Goal: Transaction & Acquisition: Purchase product/service

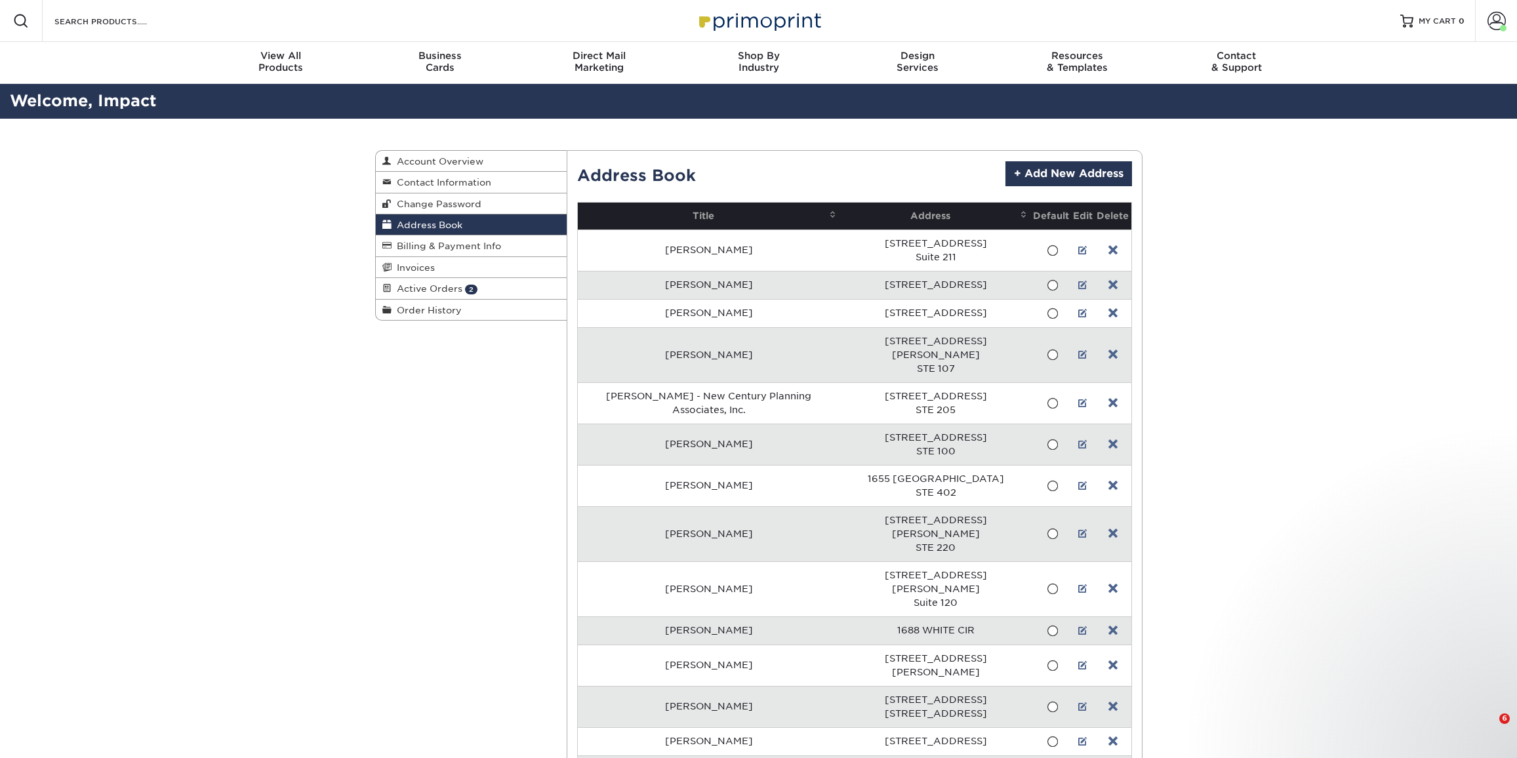
click at [443, 69] on div "Business Cards" at bounding box center [439, 62] width 159 height 24
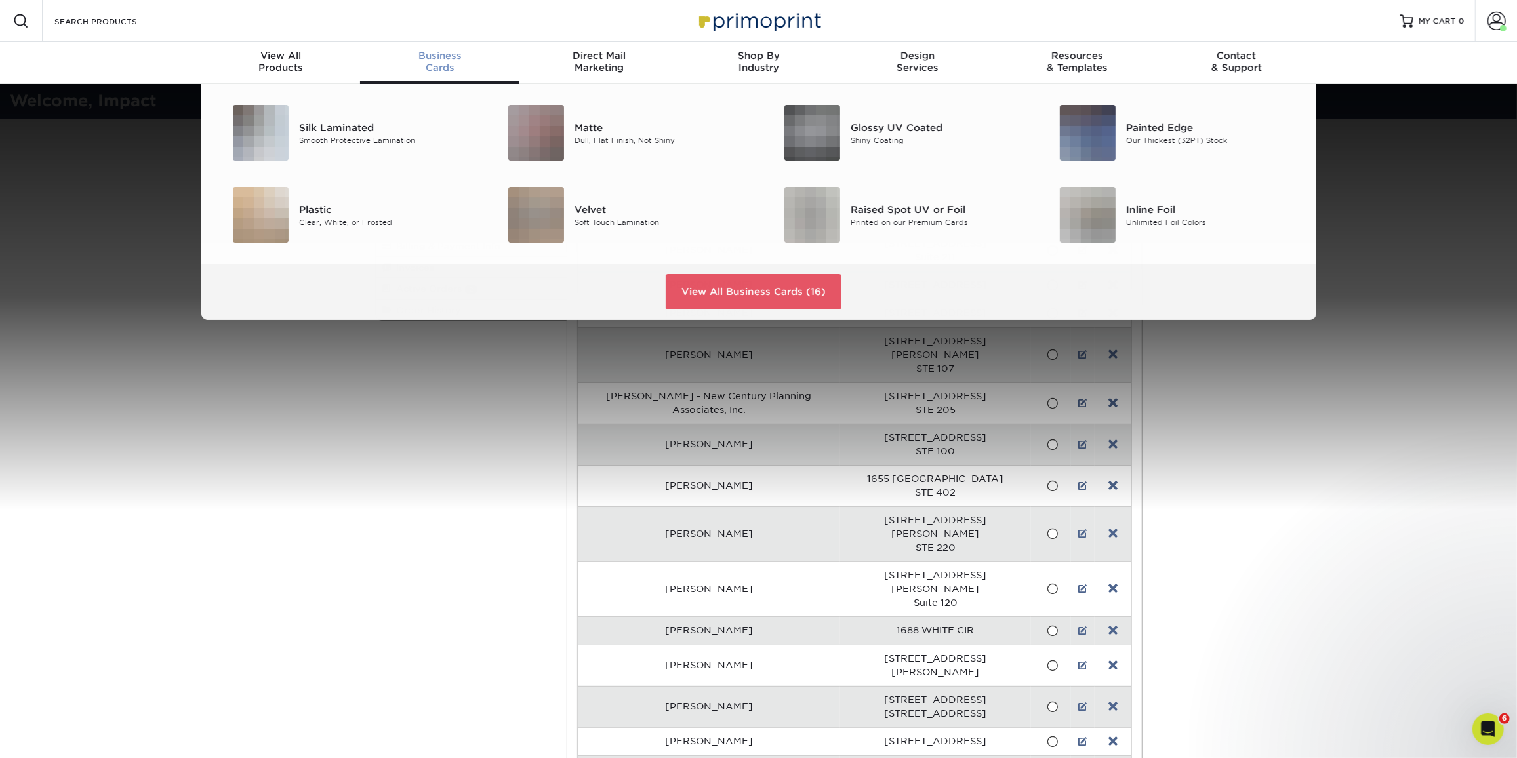
click at [441, 54] on span "Business" at bounding box center [439, 56] width 159 height 12
click at [371, 142] on div "Smooth Protective Lamination" at bounding box center [386, 139] width 174 height 11
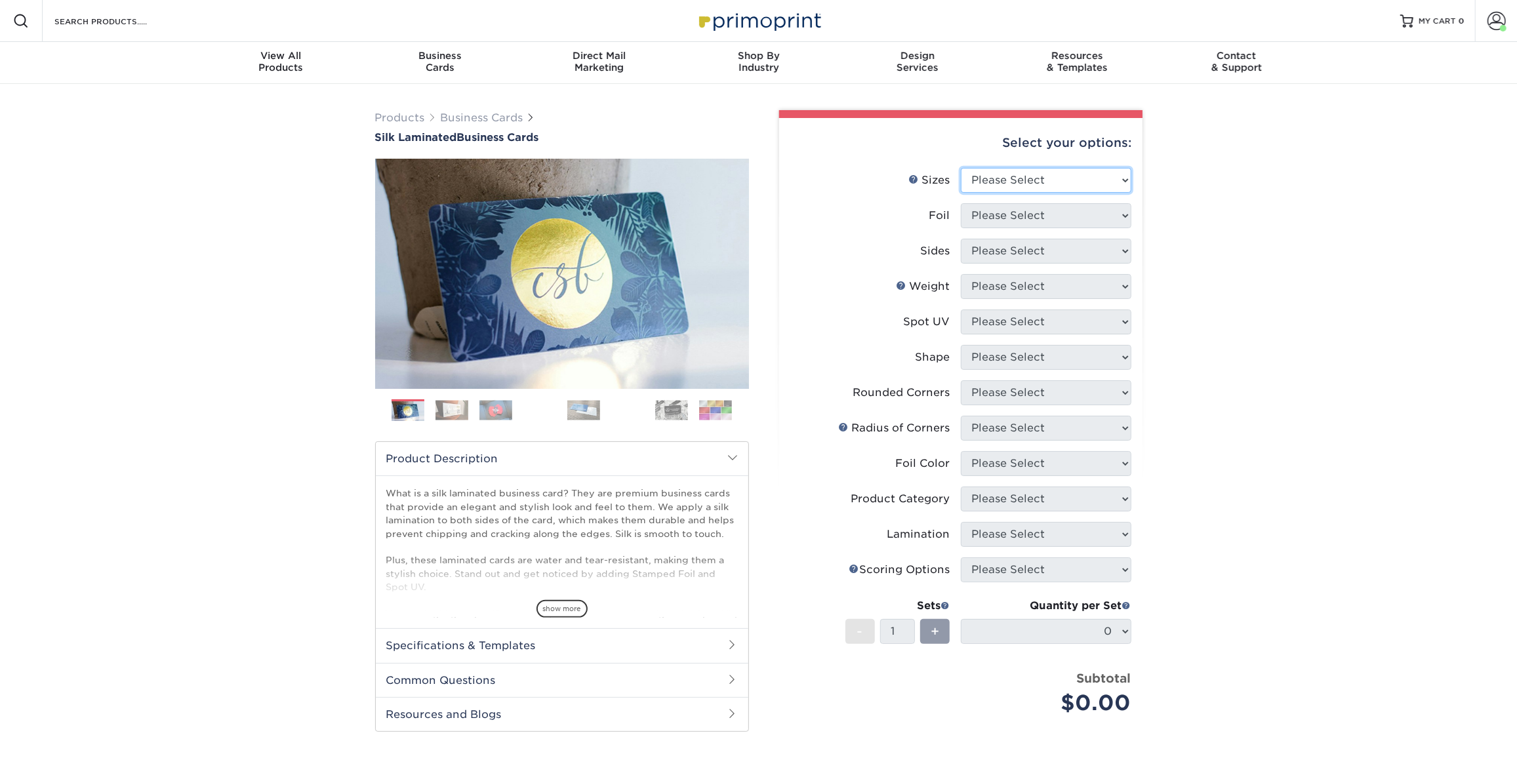
click at [1079, 184] on select "Please Select 1.5" x 3.5" - Mini 1.75" x 3.5" - Mini 2" x 2" - Square 2" x 3" -…" at bounding box center [1046, 180] width 171 height 25
select select "2.00x3.50"
click at [961, 168] on select "Please Select 1.5" x 3.5" - Mini 1.75" x 3.5" - Mini 2" x 2" - Square 2" x 3" -…" at bounding box center [1046, 180] width 171 height 25
click at [1057, 216] on select "Please Select Yes No" at bounding box center [1046, 215] width 171 height 25
select select "0"
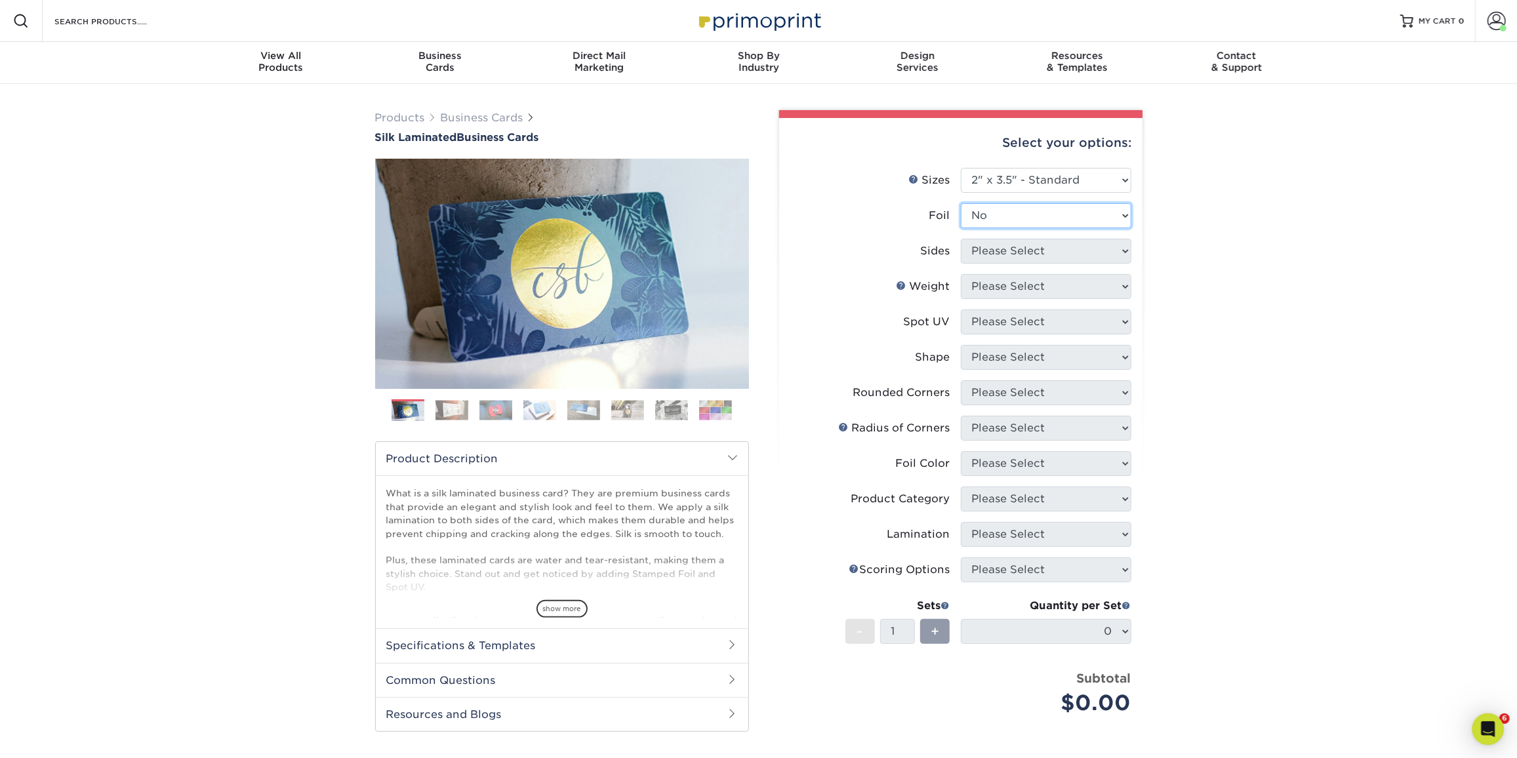
click at [961, 203] on select "Please Select Yes No" at bounding box center [1046, 215] width 171 height 25
click at [1041, 250] on select "Please Select Print Both Sides Print Front Only" at bounding box center [1046, 251] width 171 height 25
select select "13abbda7-1d64-4f25-8bb2-c179b224825d"
click at [961, 239] on select "Please Select Print Both Sides Print Front Only" at bounding box center [1046, 251] width 171 height 25
click at [1033, 284] on select "Please Select 16PT" at bounding box center [1046, 286] width 171 height 25
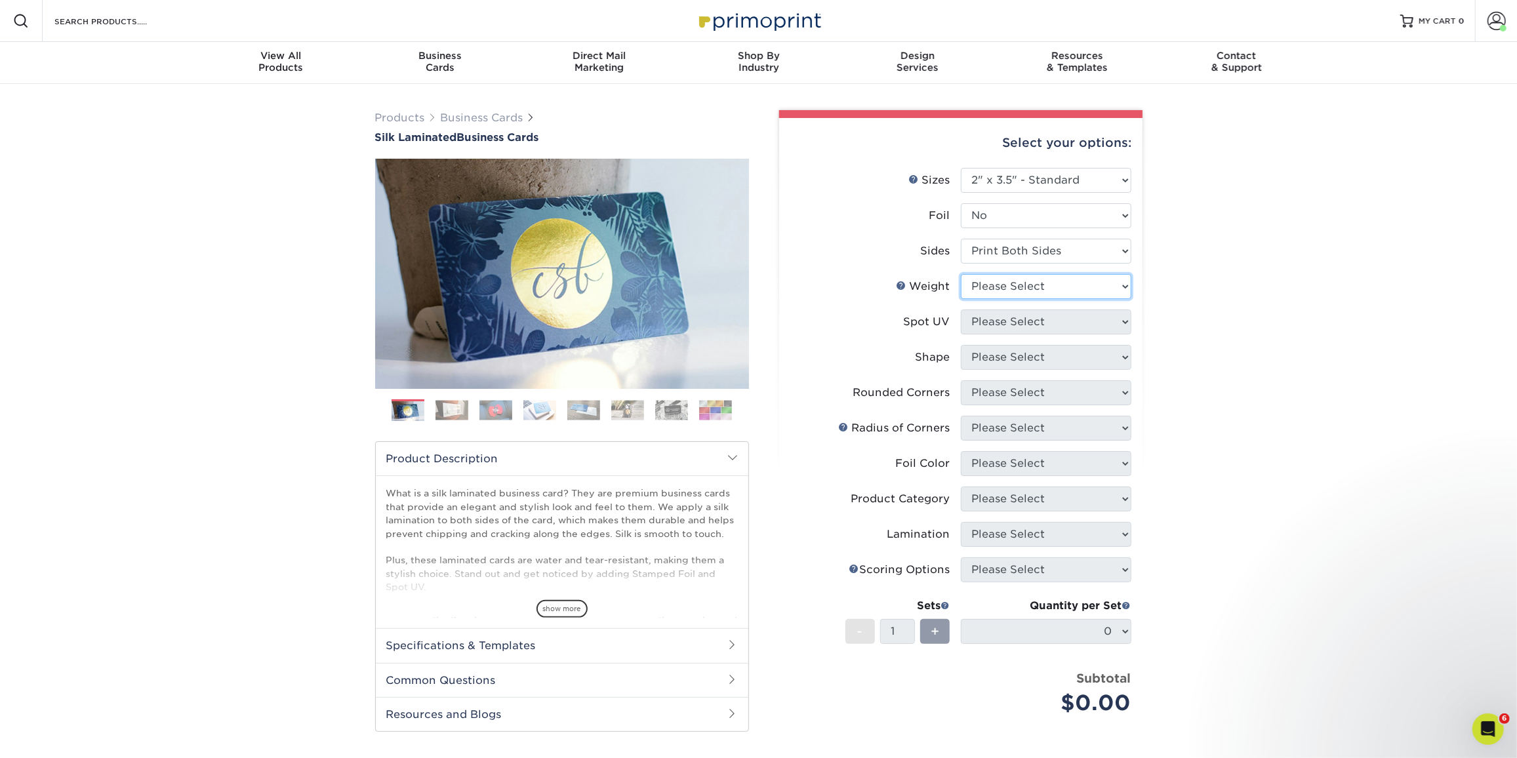
select select "16PT"
click at [961, 274] on select "Please Select 16PT" at bounding box center [1046, 286] width 171 height 25
click at [1015, 328] on select "Please Select No Spot UV Front and Back (Both Sides) Front Only Back Only" at bounding box center [1046, 322] width 171 height 25
select select "0"
click at [961, 310] on select "Please Select No Spot UV Front and Back (Both Sides) Front Only Back Only" at bounding box center [1046, 322] width 171 height 25
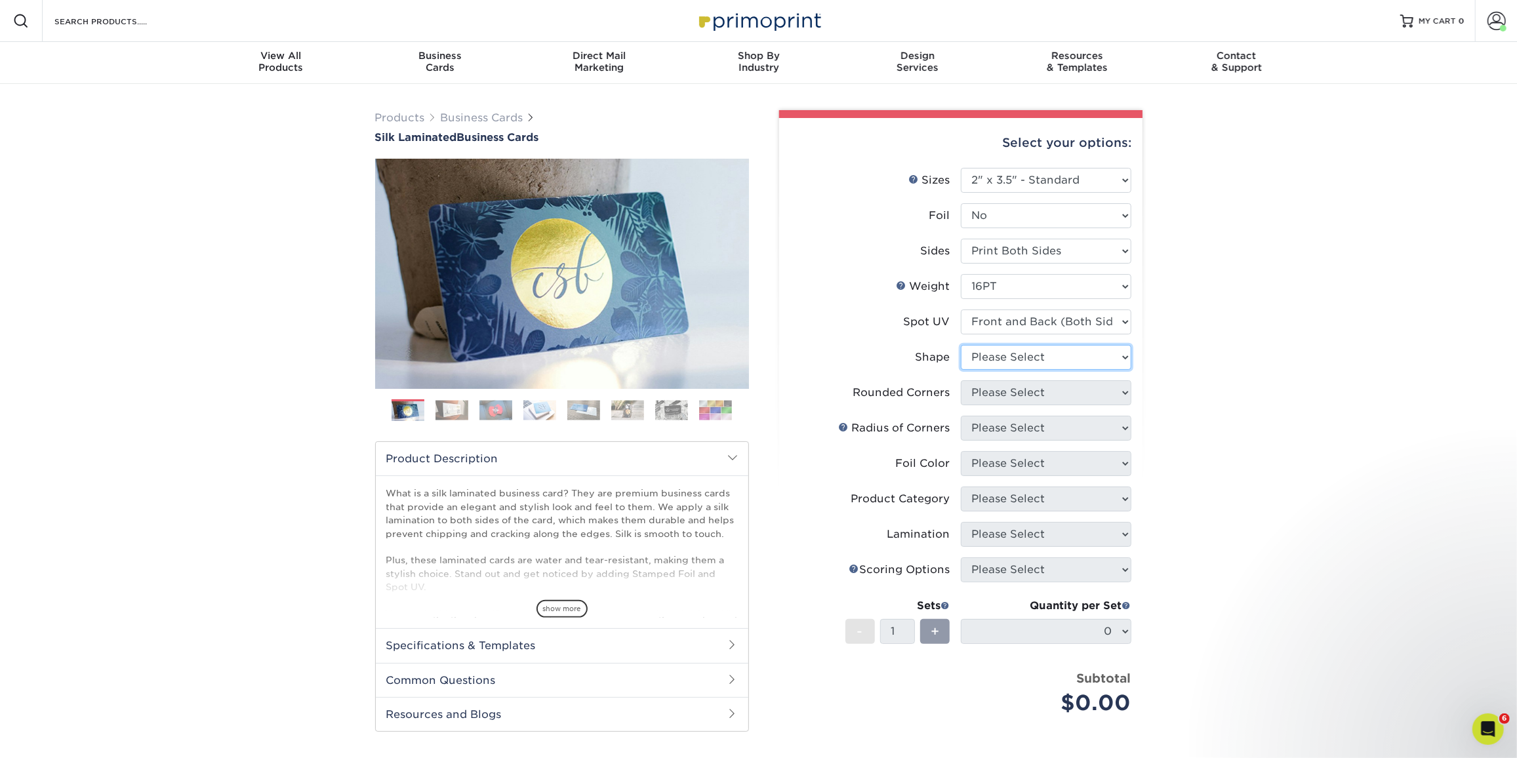
click at [1029, 357] on select "Please Select Standard" at bounding box center [1046, 357] width 171 height 25
select select "standard"
click at [961, 345] on select "Please Select Standard" at bounding box center [1046, 357] width 171 height 25
click at [995, 399] on select "Please Select Yes - Round 2 Corners Yes - Round 4 Corners No" at bounding box center [1046, 392] width 171 height 25
select select "0"
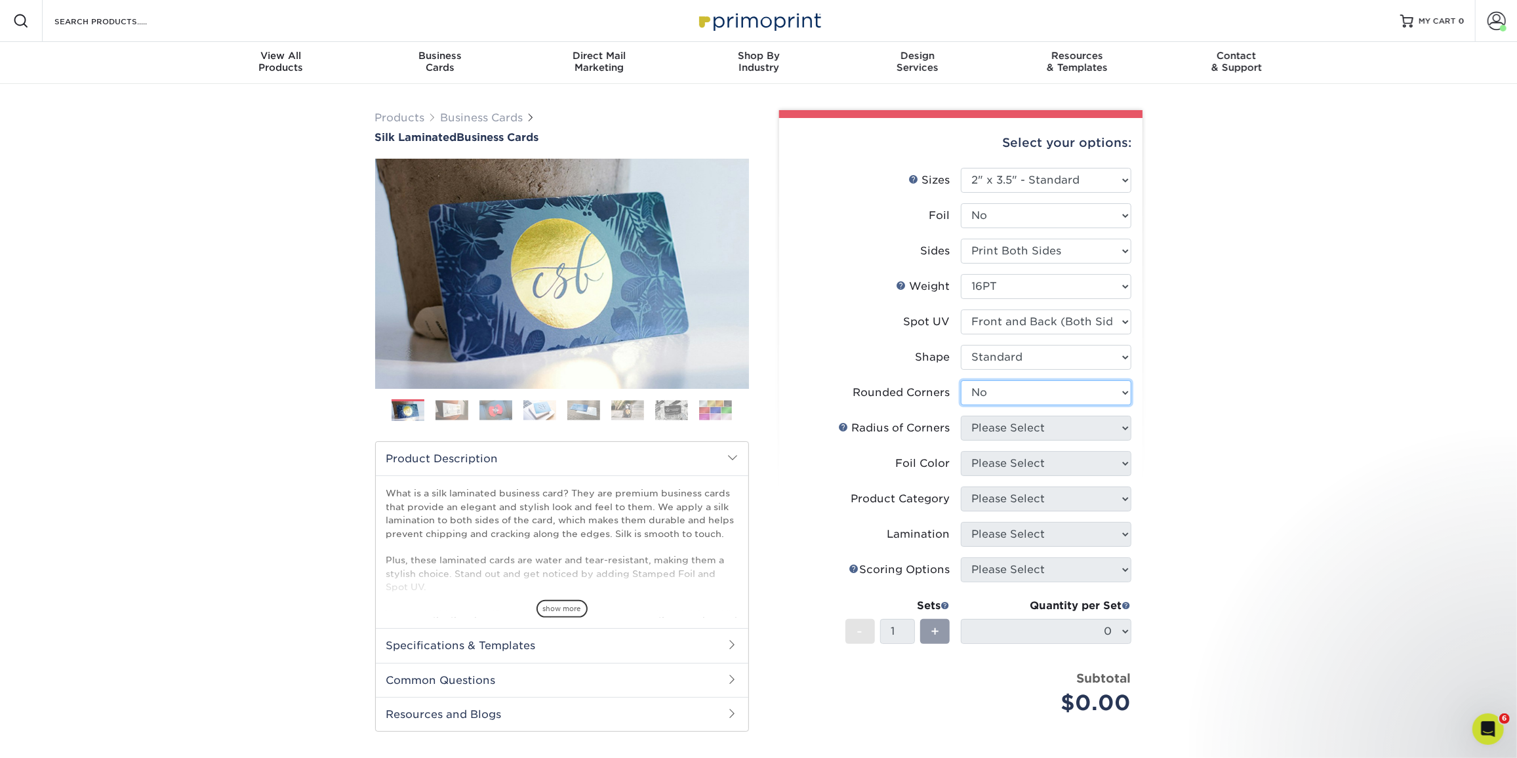
click at [961, 380] on select "Please Select Yes - Round 2 Corners Yes - Round 4 Corners No" at bounding box center [1046, 392] width 171 height 25
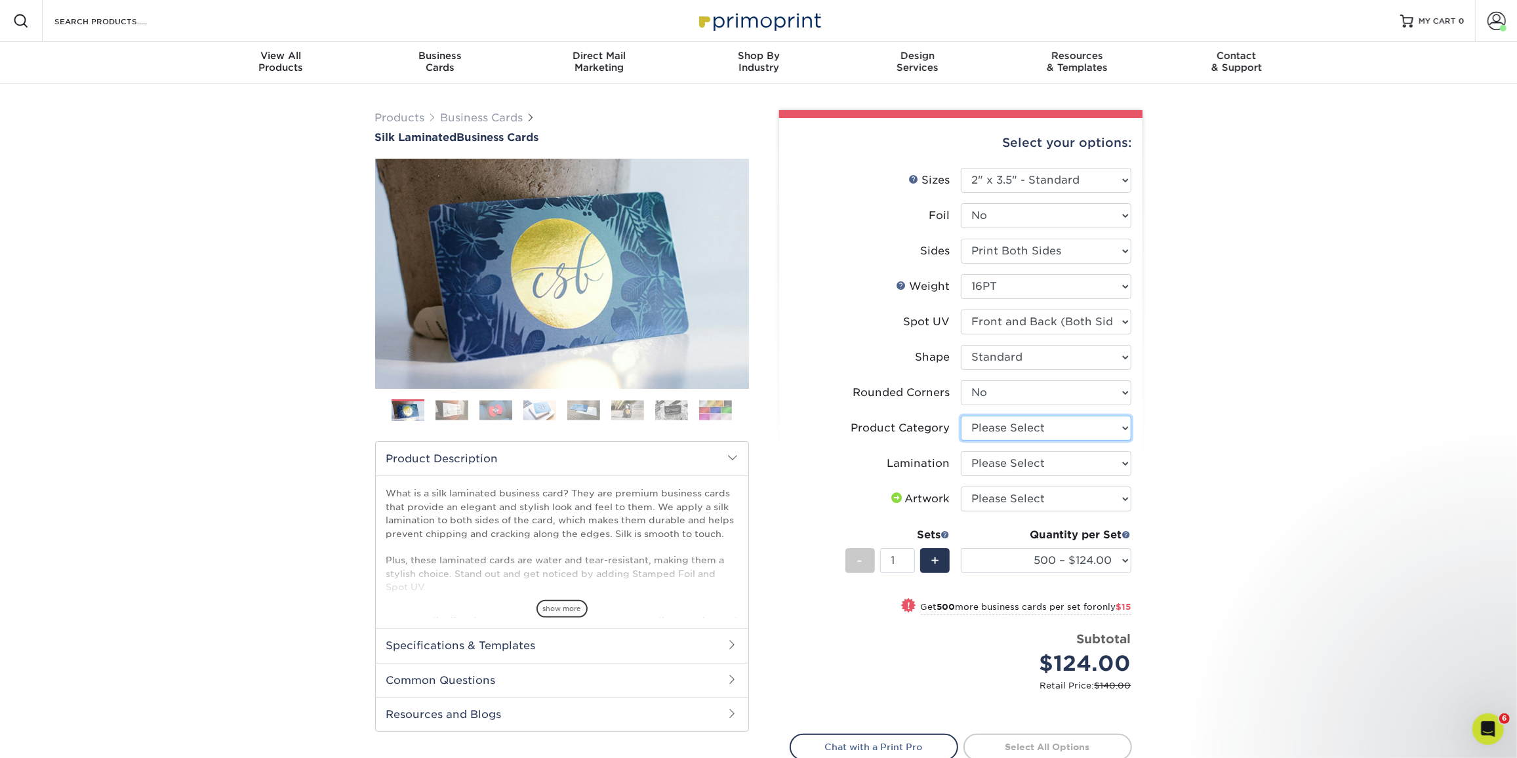
click at [1046, 430] on select "Please Select Business Cards" at bounding box center [1046, 428] width 171 height 25
select select "3b5148f1-0588-4f88-a218-97bcfdce65c1"
click at [961, 416] on select "Please Select Business Cards" at bounding box center [1046, 428] width 171 height 25
drag, startPoint x: 1029, startPoint y: 463, endPoint x: 1029, endPoint y: 472, distance: 8.5
click at [1029, 463] on select "Please Select Silk" at bounding box center [1046, 463] width 171 height 25
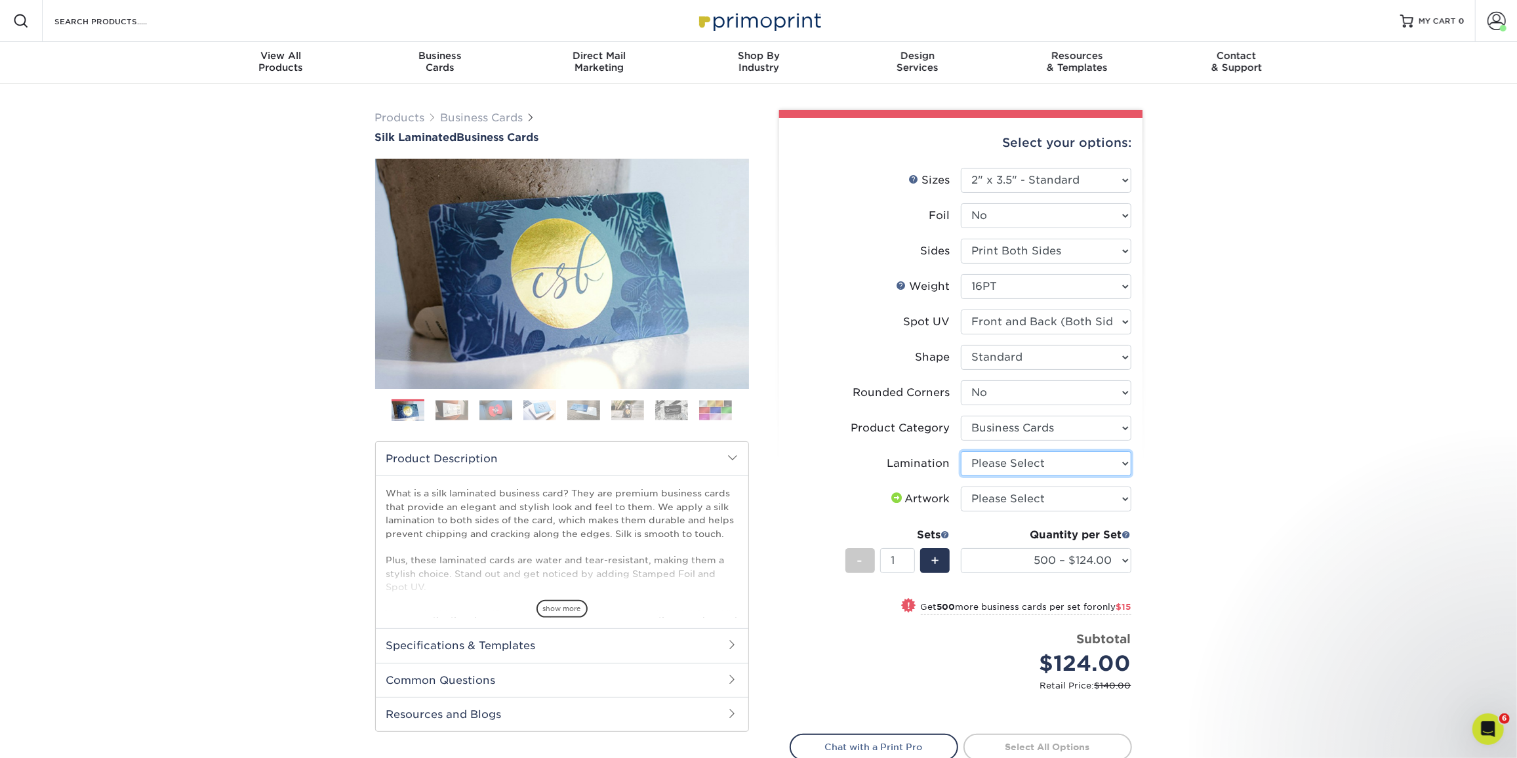
select select "ccacb42f-45f7-42d3-bbd3-7c8421cf37f0"
click at [961, 451] on select "Please Select Silk" at bounding box center [1046, 463] width 171 height 25
click at [1029, 495] on select "Please Select I will upload files I need a design - $100" at bounding box center [1046, 499] width 171 height 25
select select "upload"
click at [961, 487] on select "Please Select I will upload files I need a design - $100" at bounding box center [1046, 499] width 171 height 25
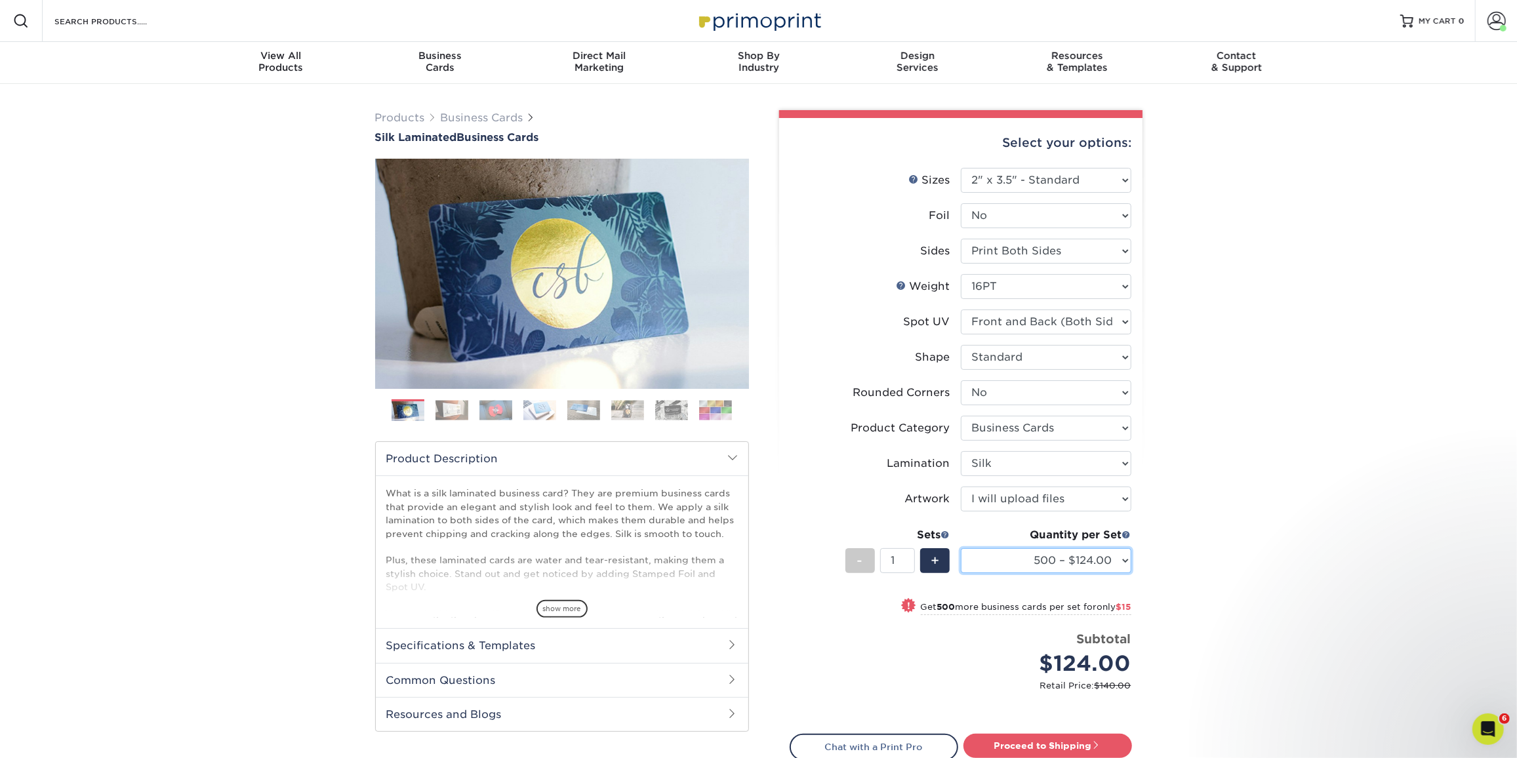
click at [1019, 567] on select "500 – $124.00 1000 – $139.00 2500 – $341.00 5000 – $571.00 10000 – $1028.00" at bounding box center [1046, 560] width 171 height 25
click at [1288, 586] on div "Products Business Cards Silk Laminated Business Cards Previous Next" at bounding box center [758, 485] width 1517 height 803
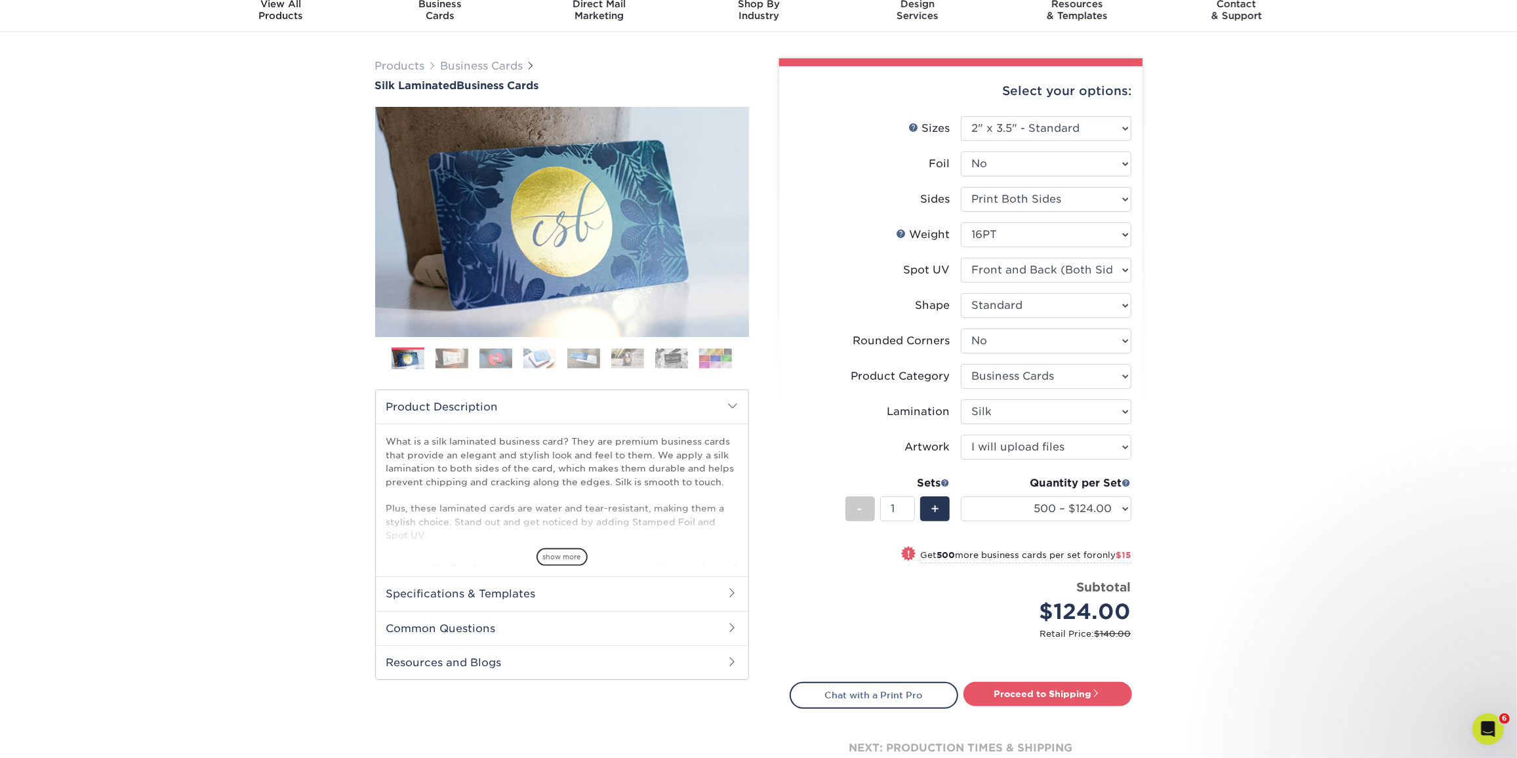
scroll to position [238, 0]
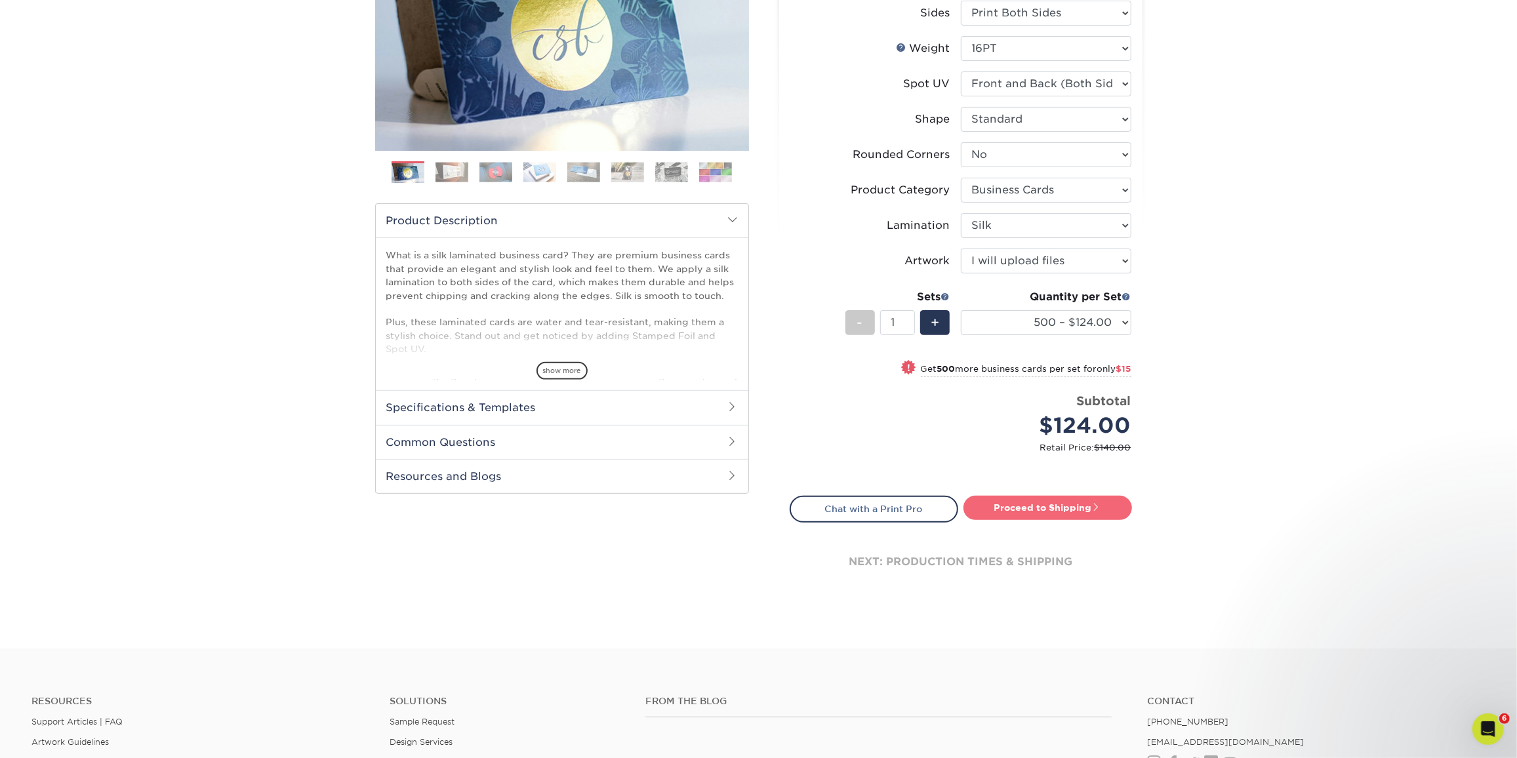
click at [1018, 509] on link "Proceed to Shipping" at bounding box center [1048, 508] width 169 height 24
type input "Set 1"
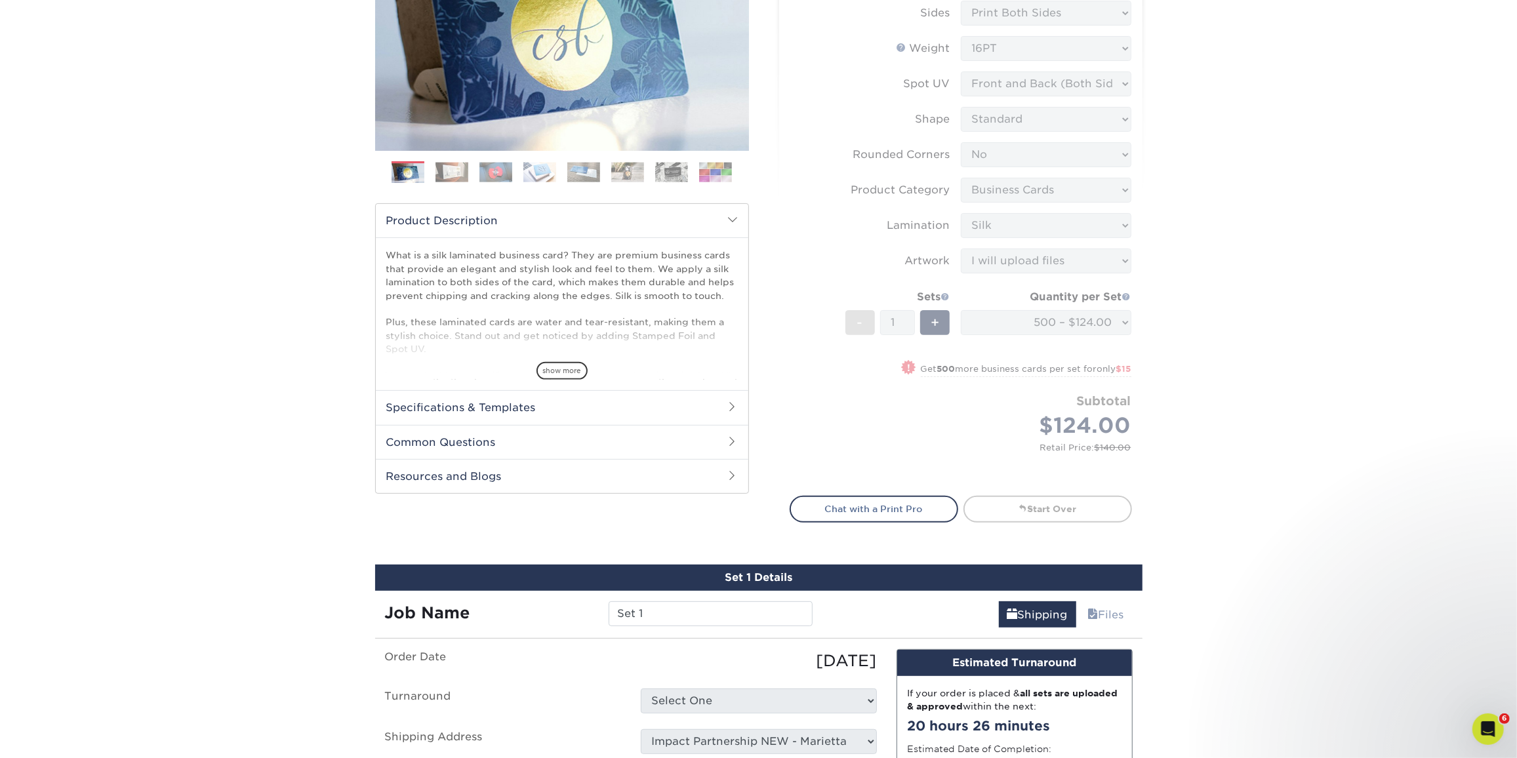
select select "a02e7c76-bdf4-4cc9-8b1d-1aa03151ab1e"
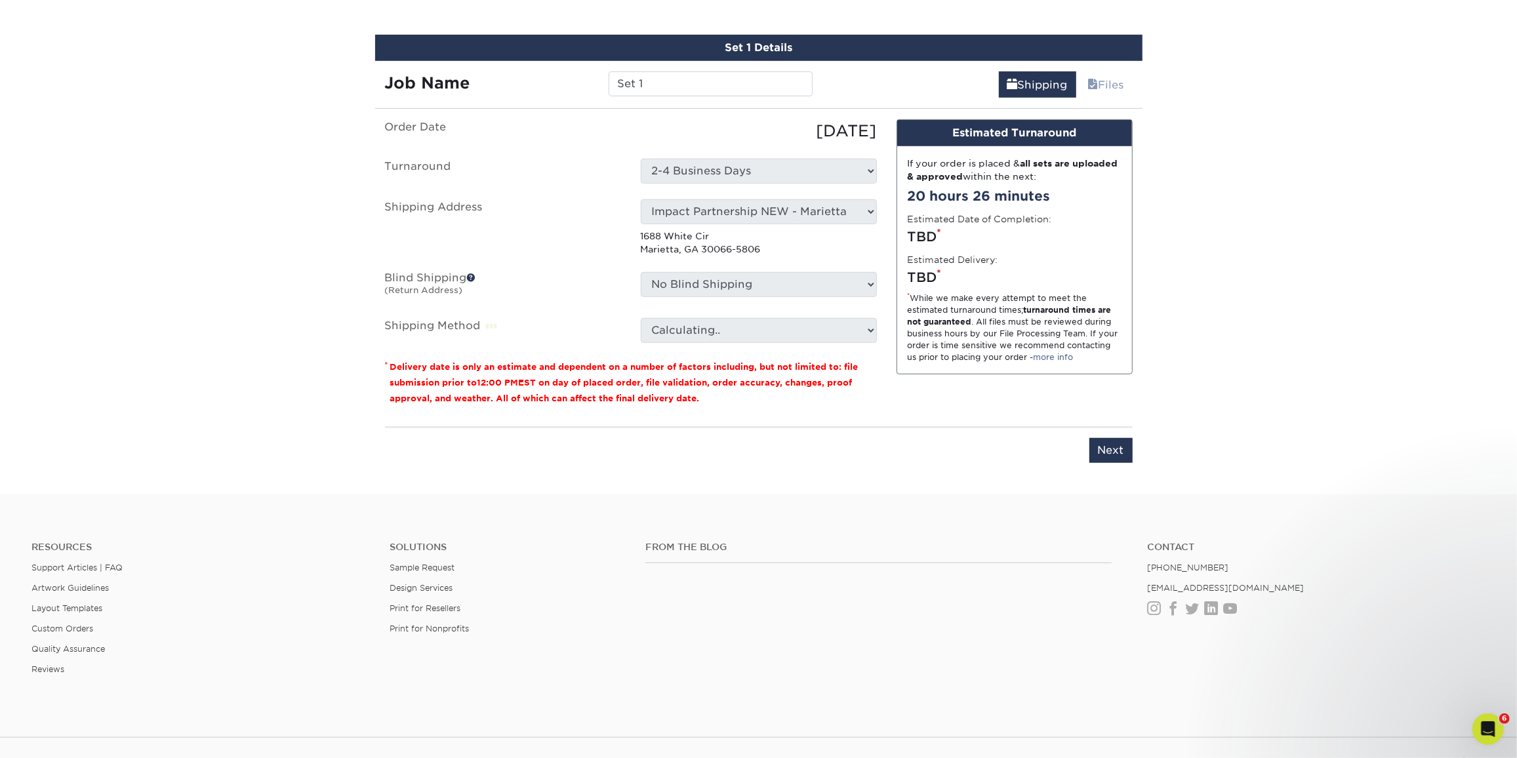
scroll to position [769, 0]
click at [688, 86] on input "Set 1" at bounding box center [711, 83] width 204 height 25
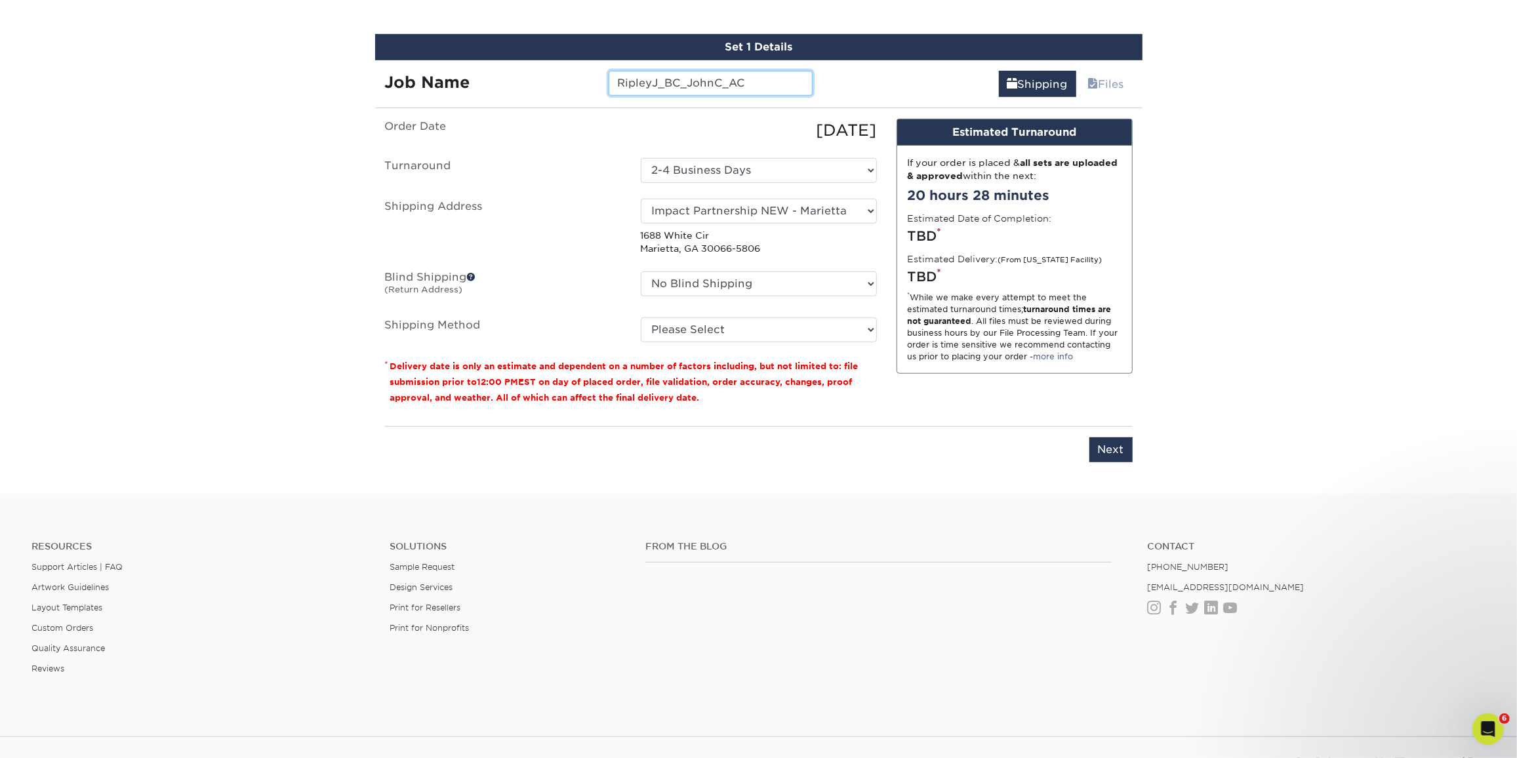
type input "RipleyJ_BC_JohnC_AC"
click at [729, 219] on select "Select One Andrew Hansen - Palm Spring, Suite 3 John McNamara - 7350 W. College…" at bounding box center [759, 211] width 236 height 25
select select "286228"
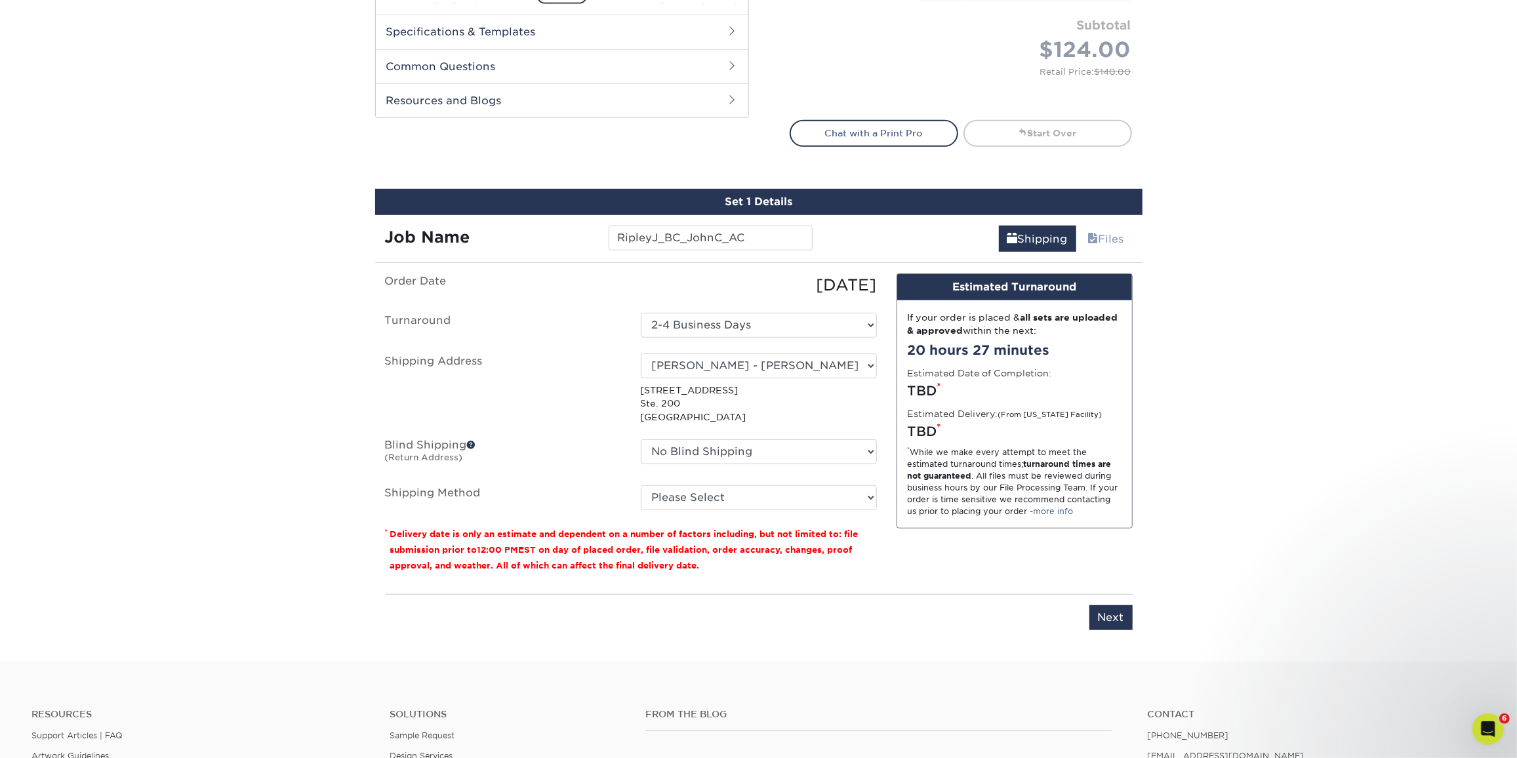
scroll to position [828, 0]
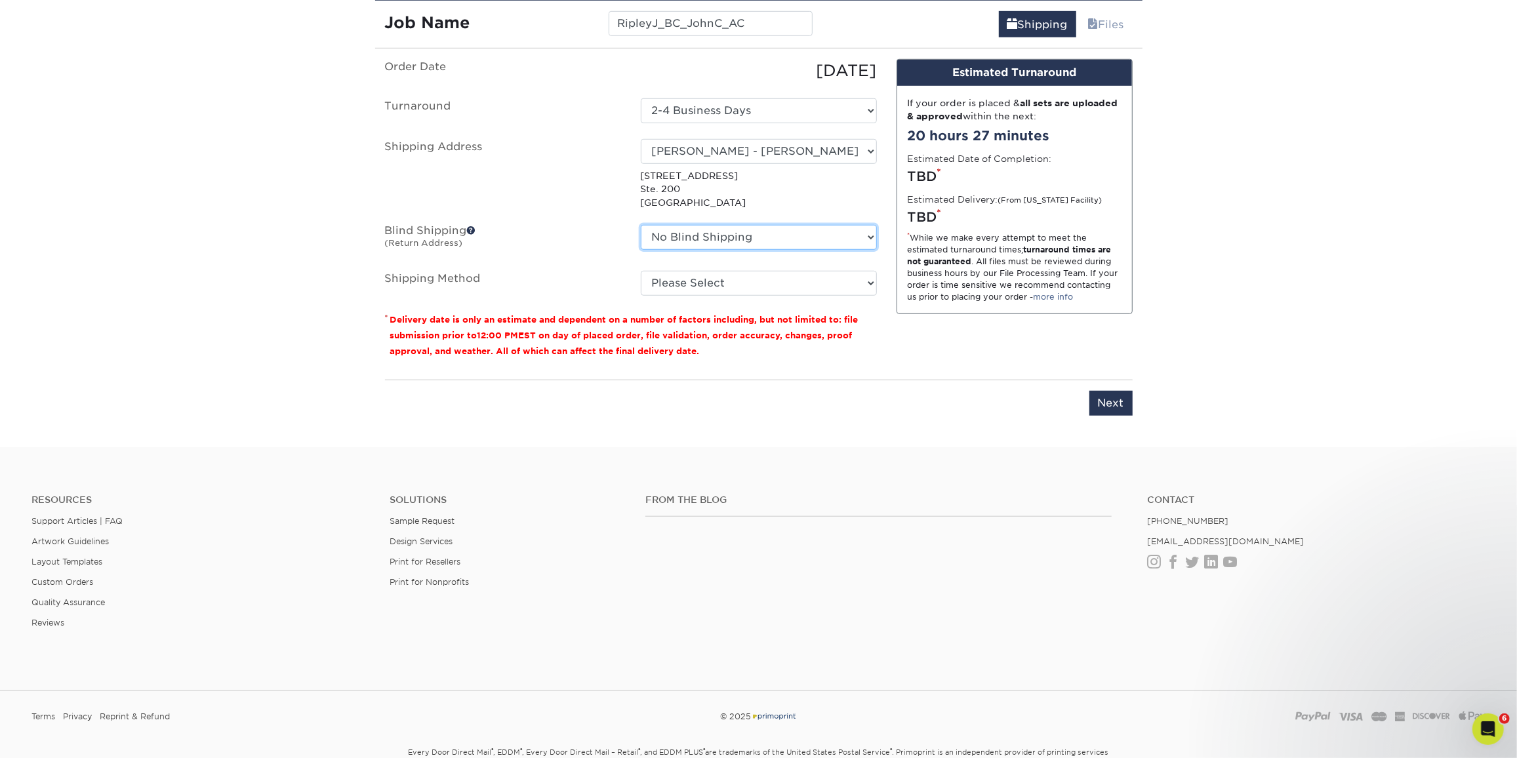
click at [668, 241] on select "No Blind Shipping Andrew Hansen - Palm Spring, Suite 3 John McNamara - 7350 W. …" at bounding box center [759, 237] width 236 height 25
click at [759, 290] on select "Please Select Ground Shipping (+$8.96) 3 Day Shipping Service (+$20.06) 2 Day A…" at bounding box center [759, 283] width 236 height 25
select select "03"
click at [641, 271] on select "Please Select Ground Shipping (+$8.96) 3 Day Shipping Service (+$20.06) 2 Day A…" at bounding box center [759, 283] width 236 height 25
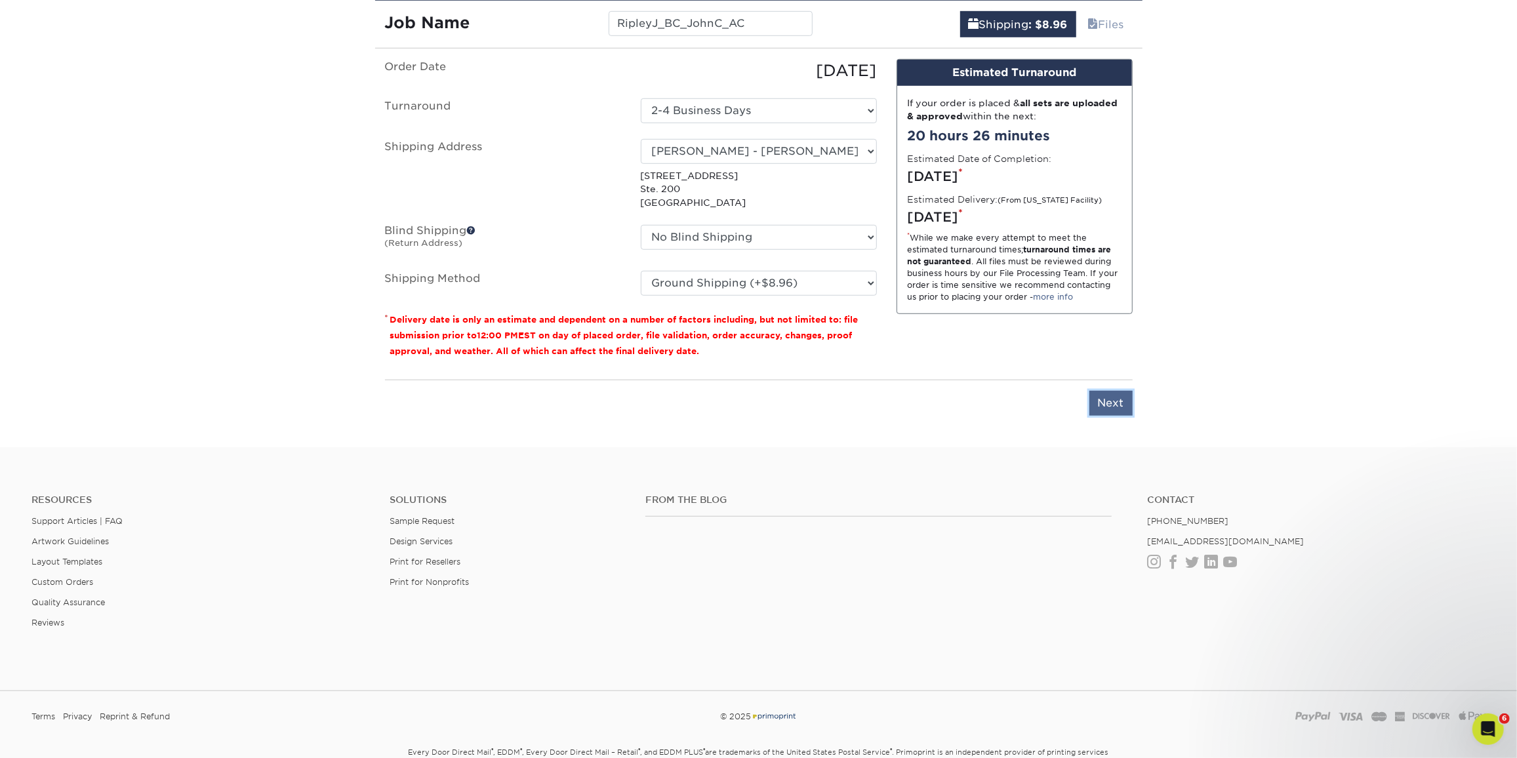
click at [1096, 405] on input "Next" at bounding box center [1111, 403] width 43 height 25
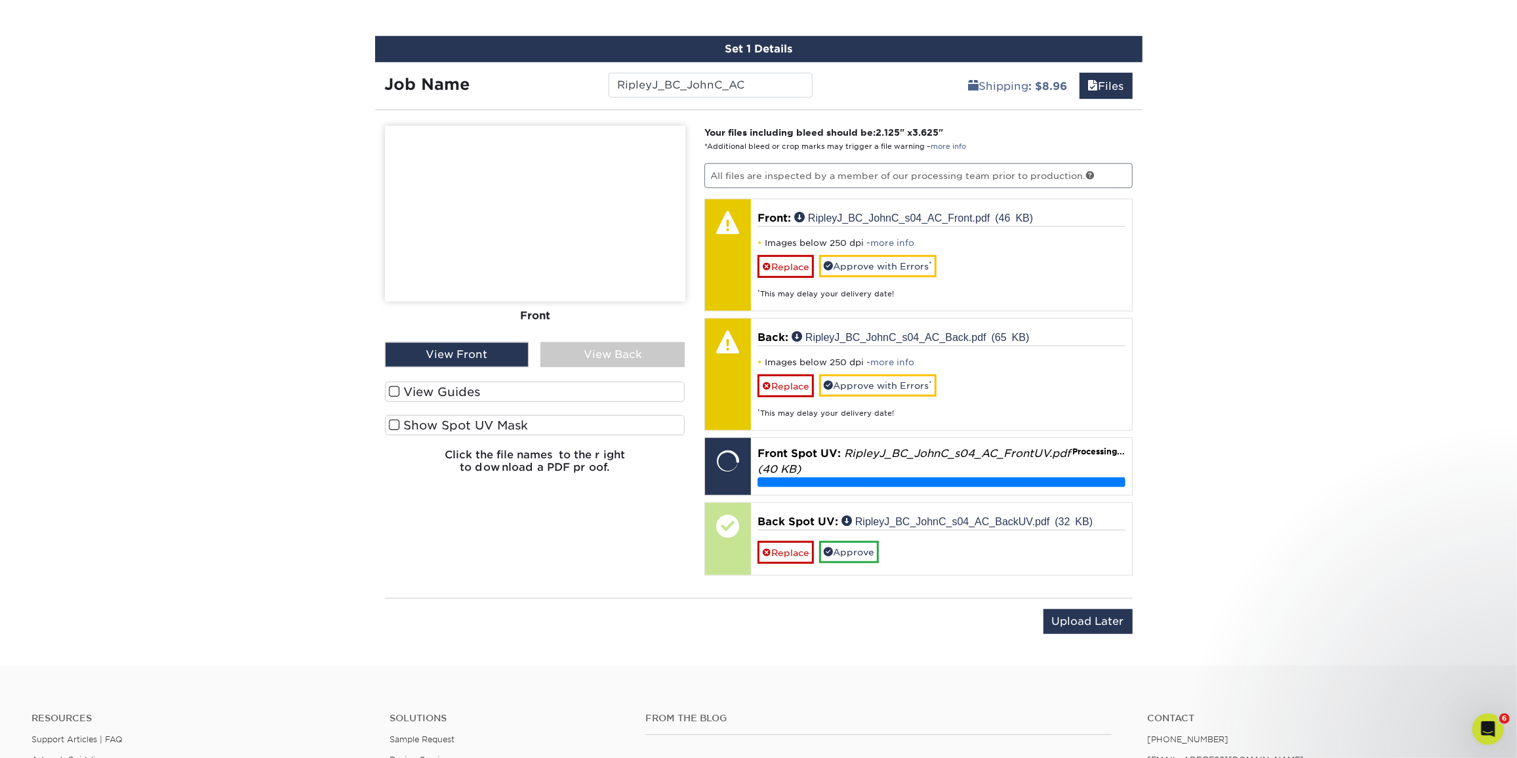
scroll to position [709, 0]
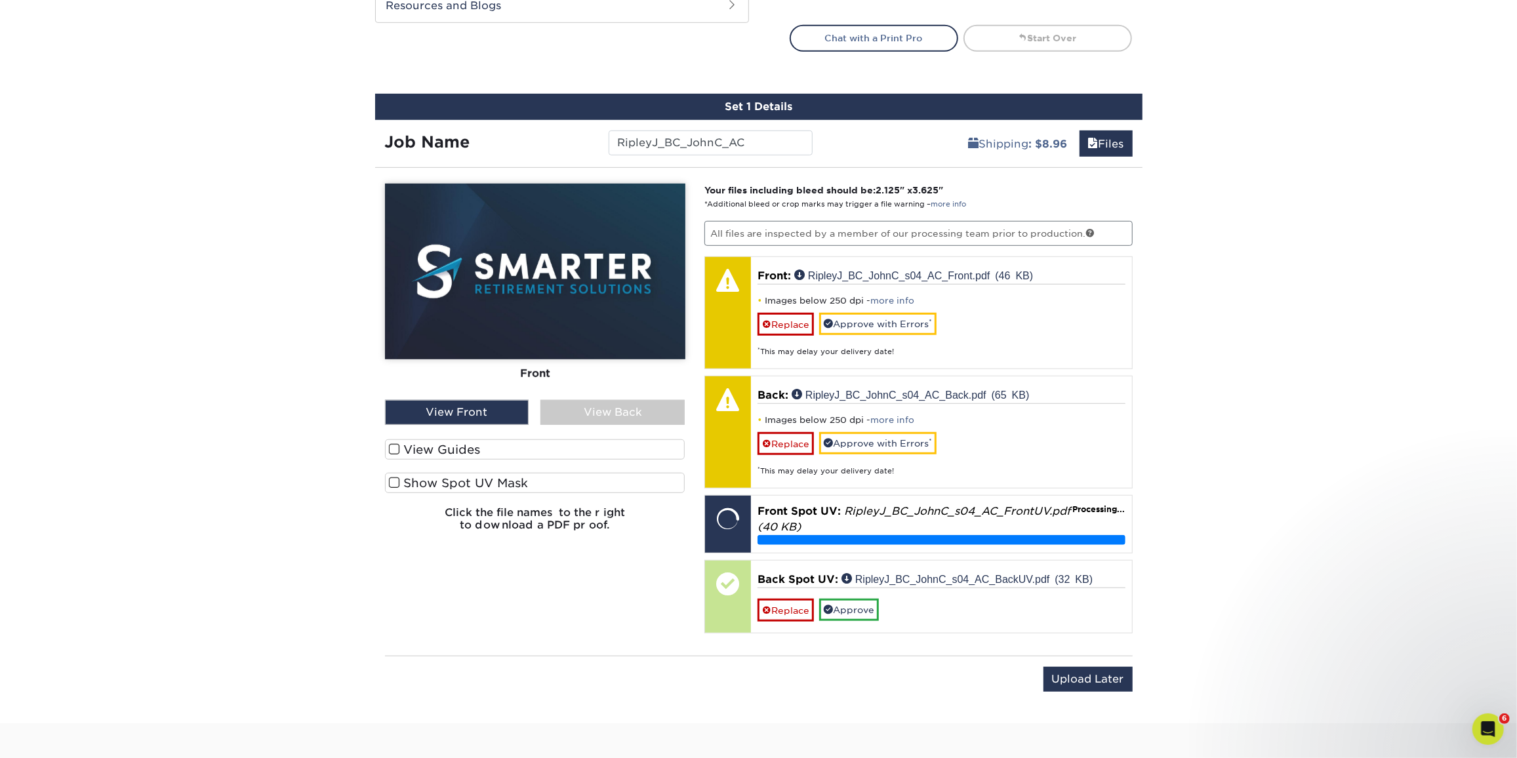
click at [634, 411] on div "View Back" at bounding box center [612, 412] width 144 height 25
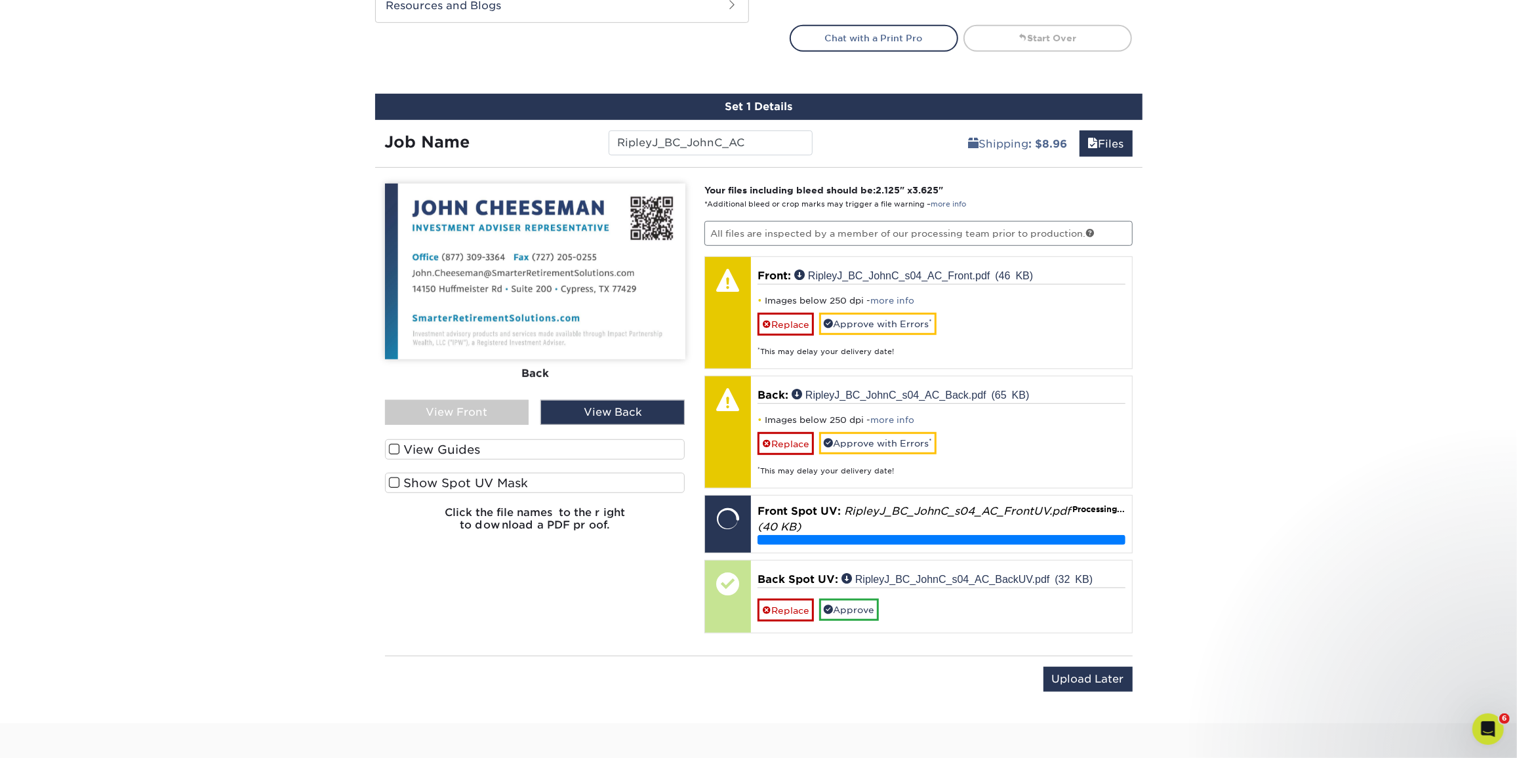
click at [469, 414] on div "View Front" at bounding box center [457, 412] width 144 height 25
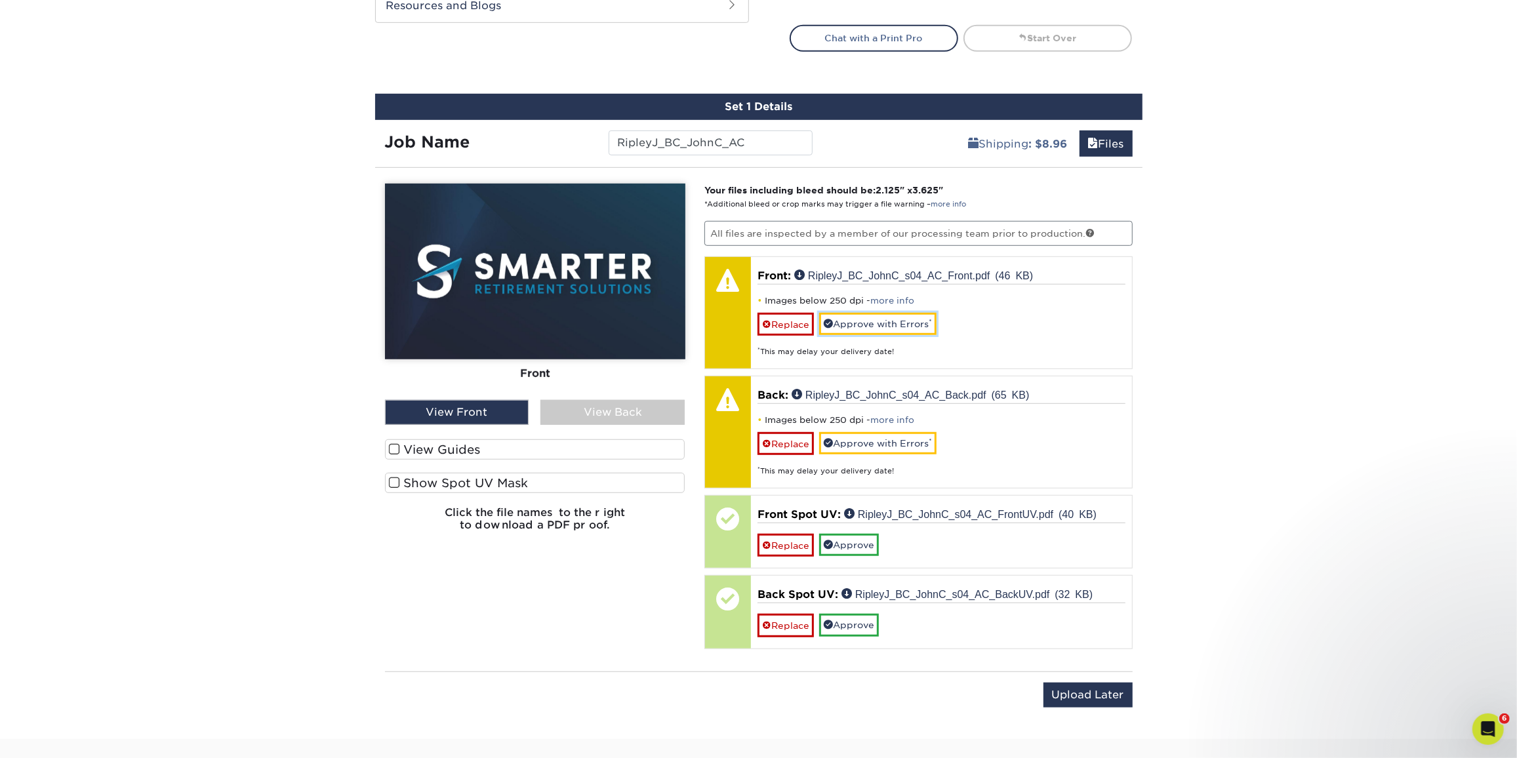
drag, startPoint x: 884, startPoint y: 317, endPoint x: 883, endPoint y: 352, distance: 34.8
click at [884, 317] on link "Approve with Errors *" at bounding box center [877, 324] width 117 height 22
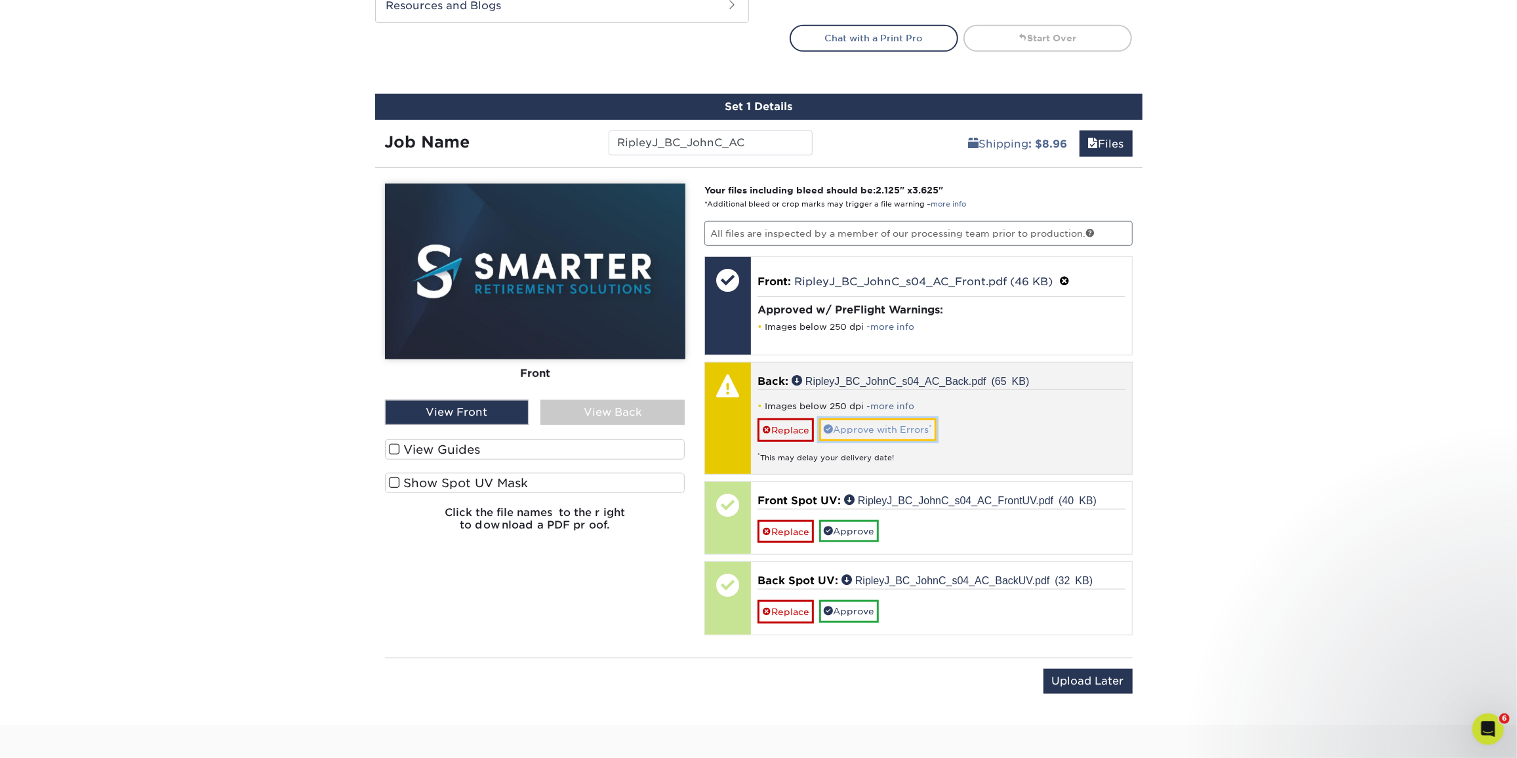
click at [863, 432] on link "Approve with Errors *" at bounding box center [877, 429] width 117 height 22
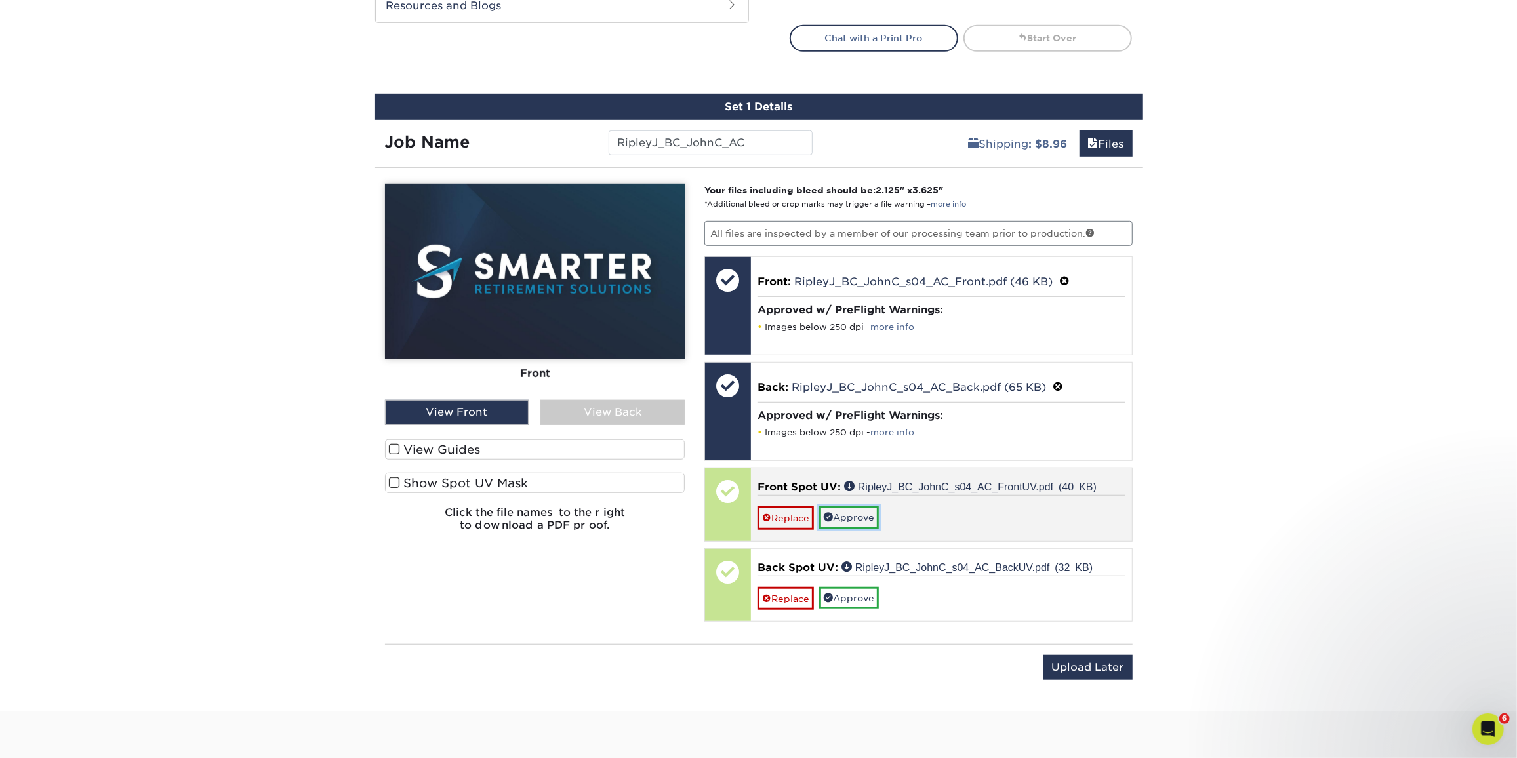
click at [853, 506] on link "Approve" at bounding box center [849, 517] width 60 height 22
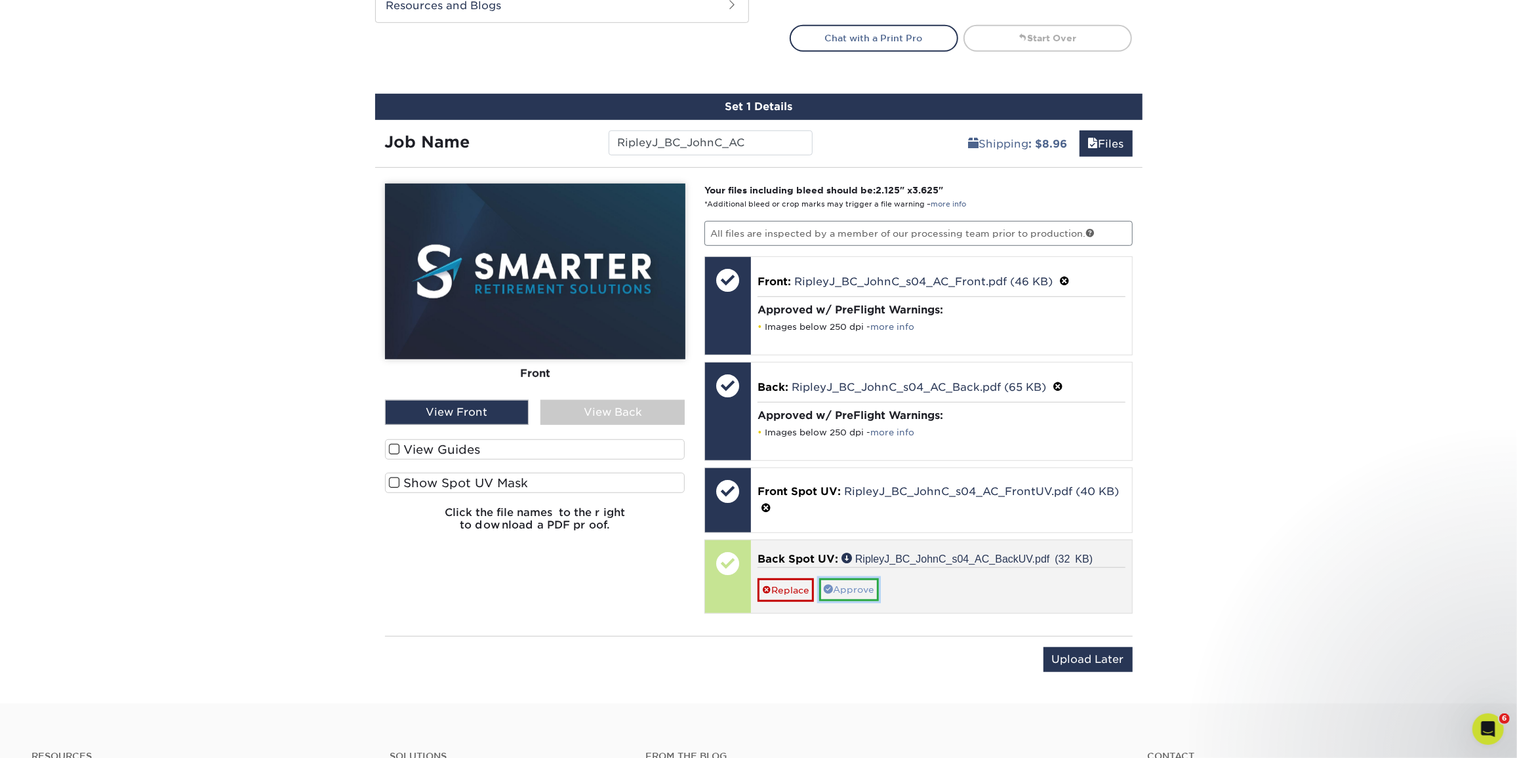
click at [855, 579] on link "Approve" at bounding box center [849, 590] width 60 height 22
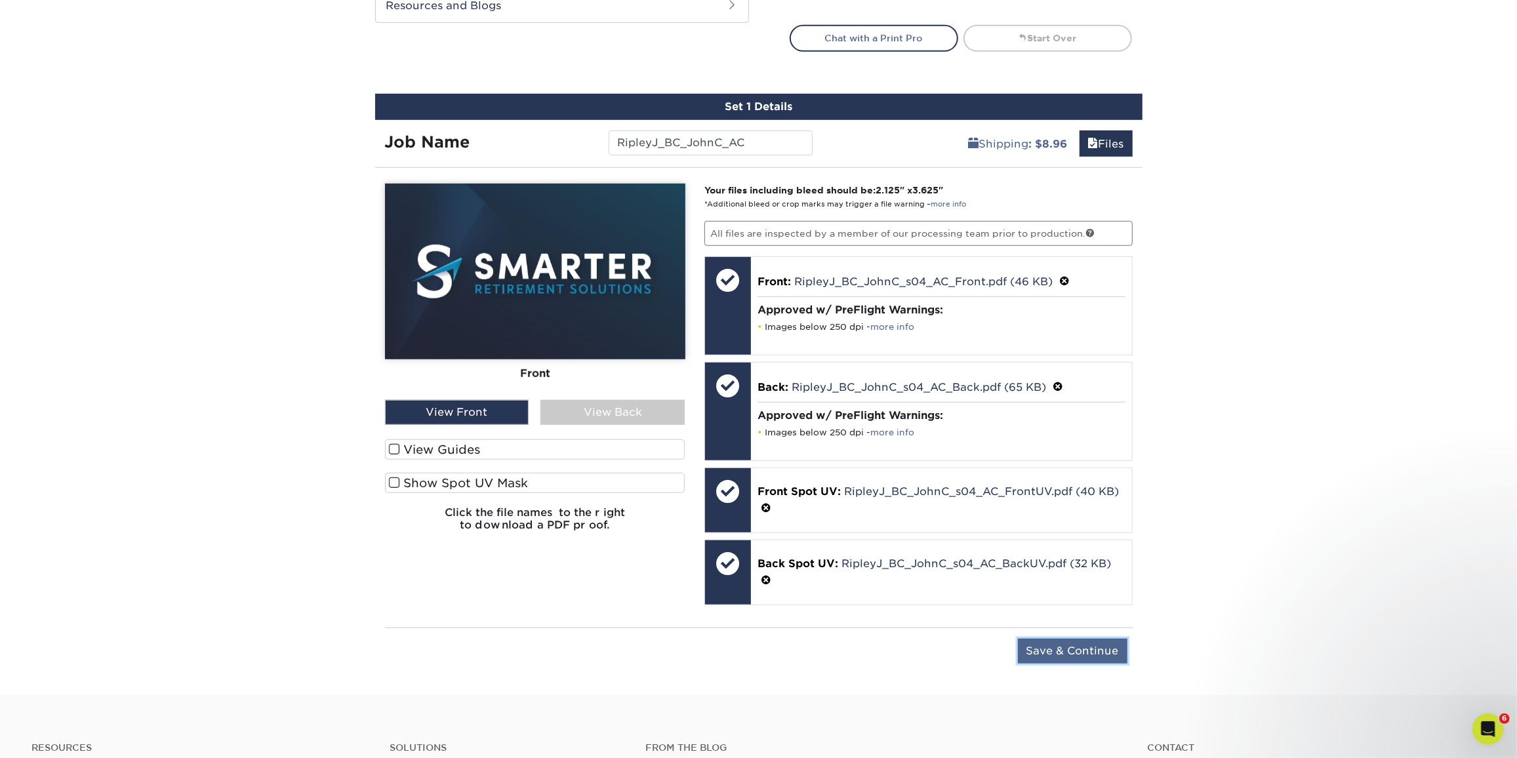
click at [1081, 650] on input "Save & Continue" at bounding box center [1073, 651] width 110 height 25
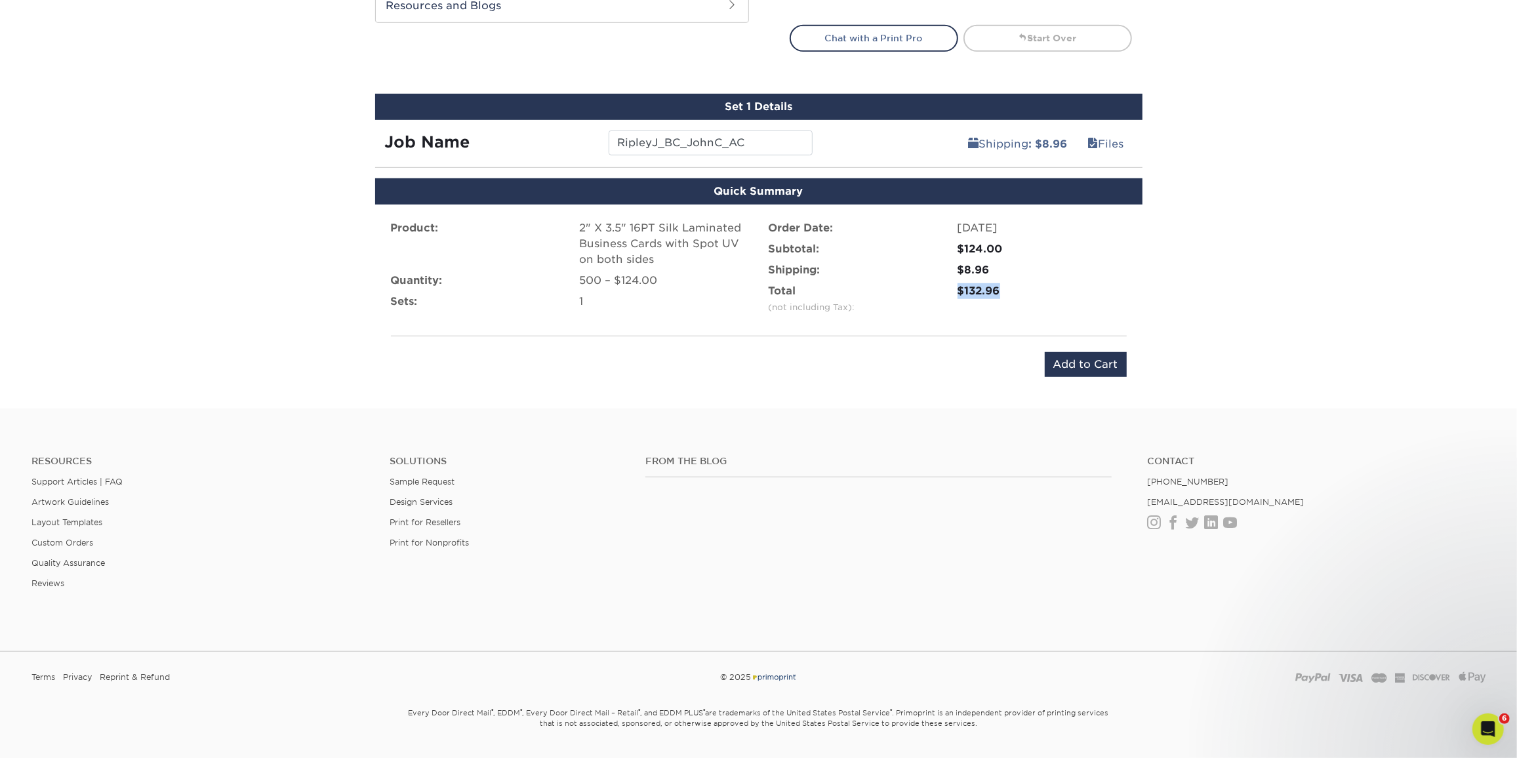
drag, startPoint x: 1030, startPoint y: 282, endPoint x: 942, endPoint y: 289, distance: 88.8
click at [942, 289] on li "Total (not including Tax): $132.96" at bounding box center [948, 301] width 378 height 37
copy li "$132.96"
click at [887, 384] on div "Product: 2" X 3.5" 16PT Silk Laminated Business Cards with Spot UV on both side…" at bounding box center [758, 299] width 767 height 188
click at [1084, 360] on input "Add to Cart" at bounding box center [1086, 364] width 82 height 25
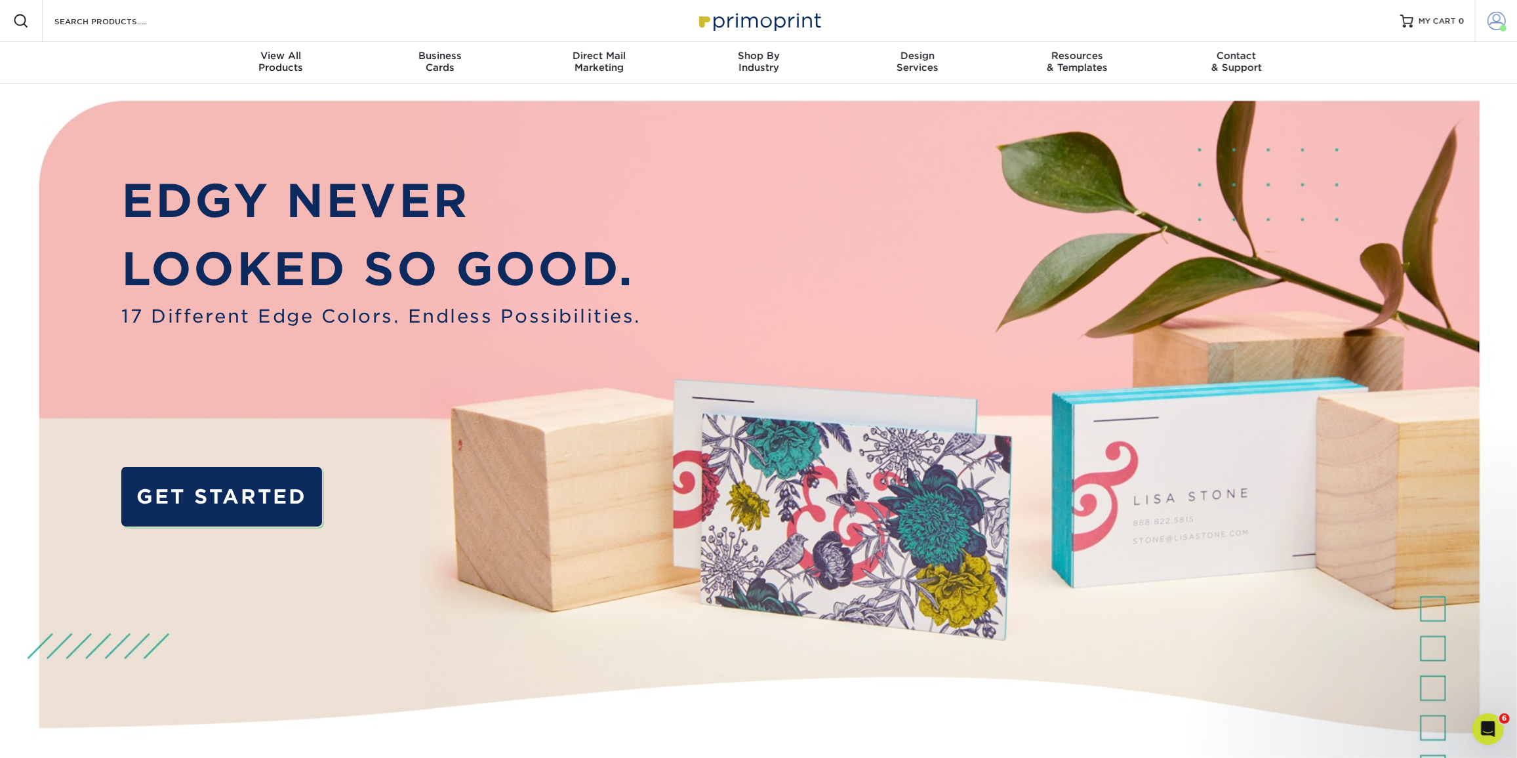
click at [1494, 37] on link "Account" at bounding box center [1496, 21] width 42 height 42
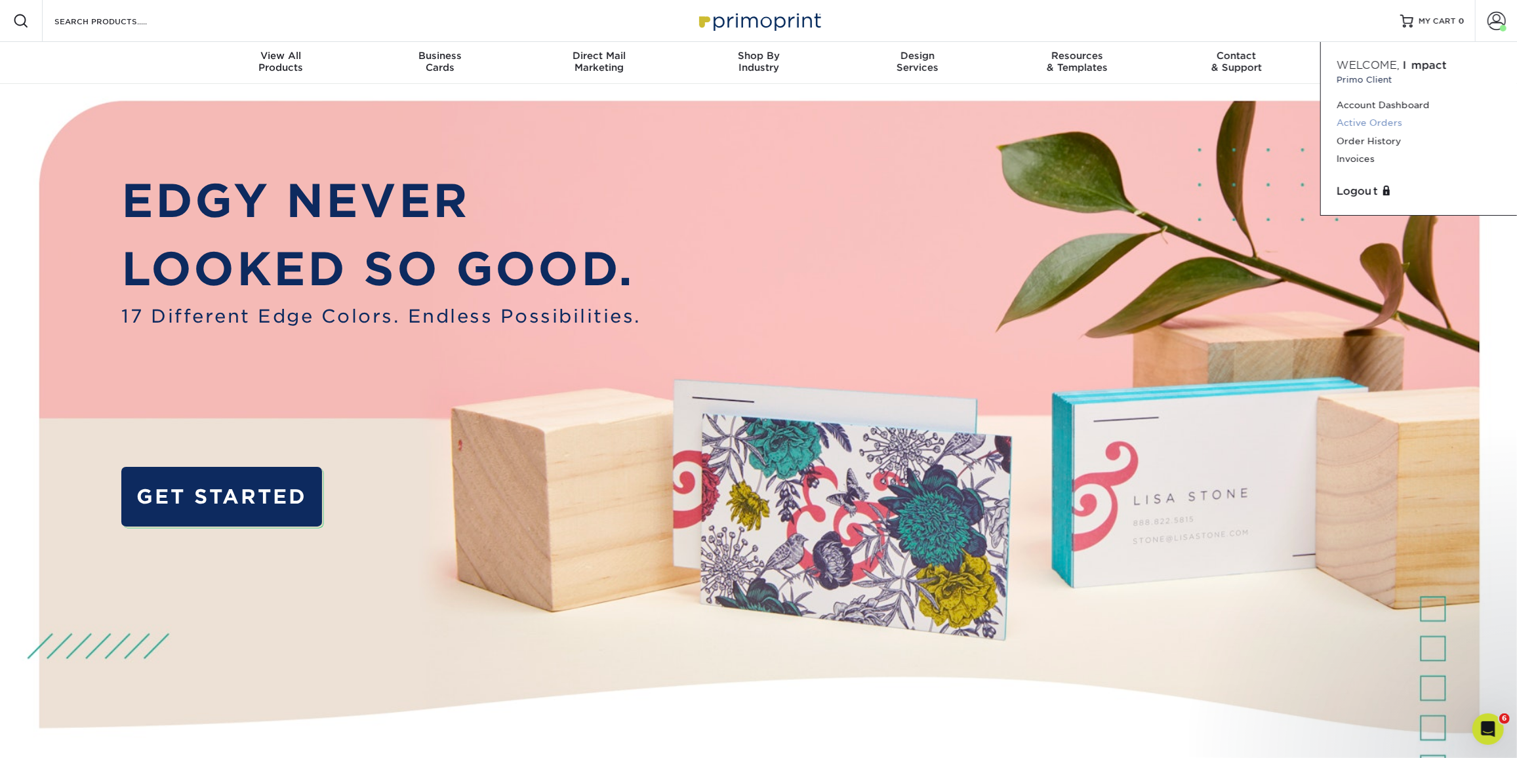
click at [1374, 120] on link "Active Orders" at bounding box center [1419, 123] width 165 height 18
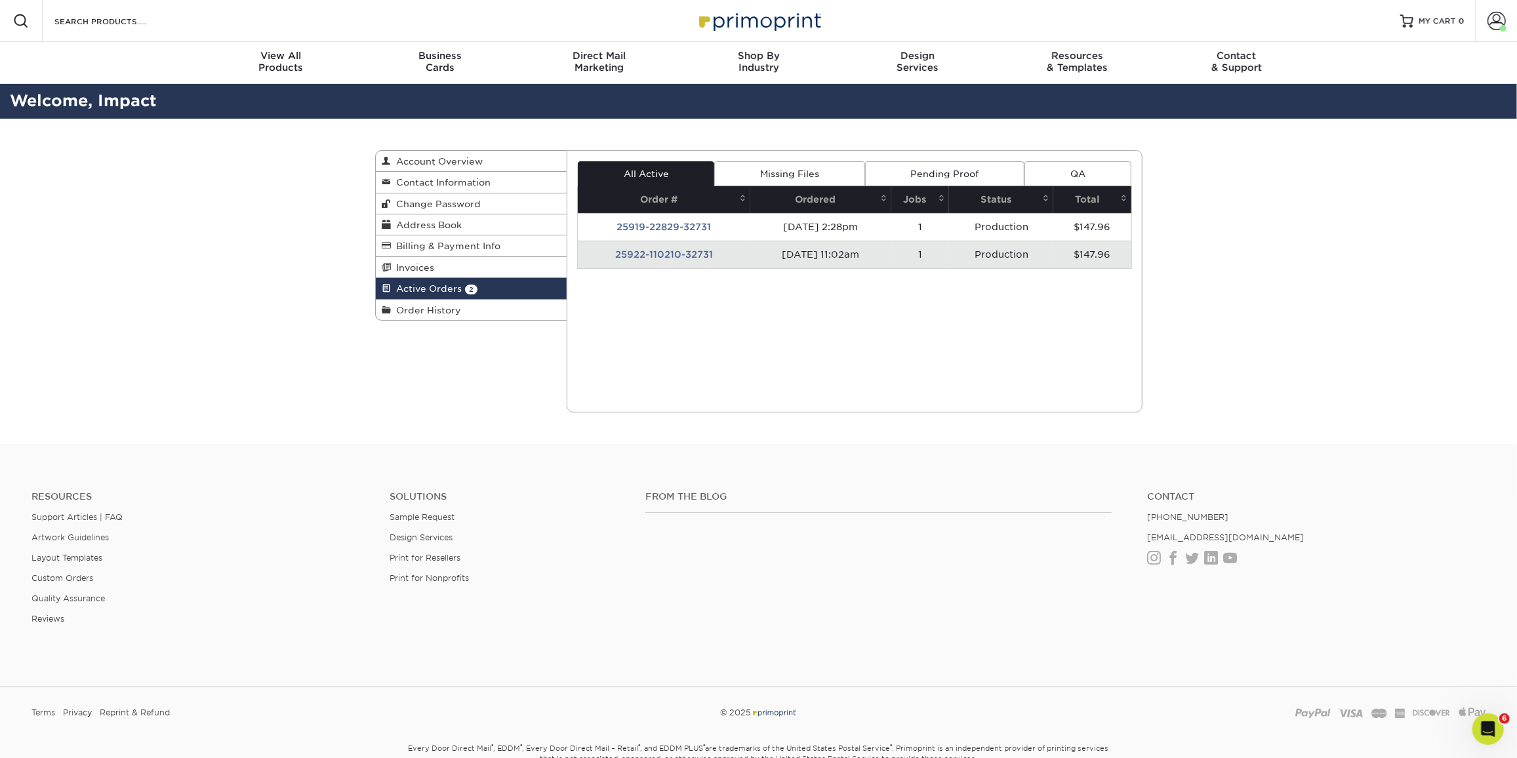
click at [465, 317] on div "Active Orders Account Overview Contact Information Change Password Address Book…" at bounding box center [758, 281] width 787 height 325
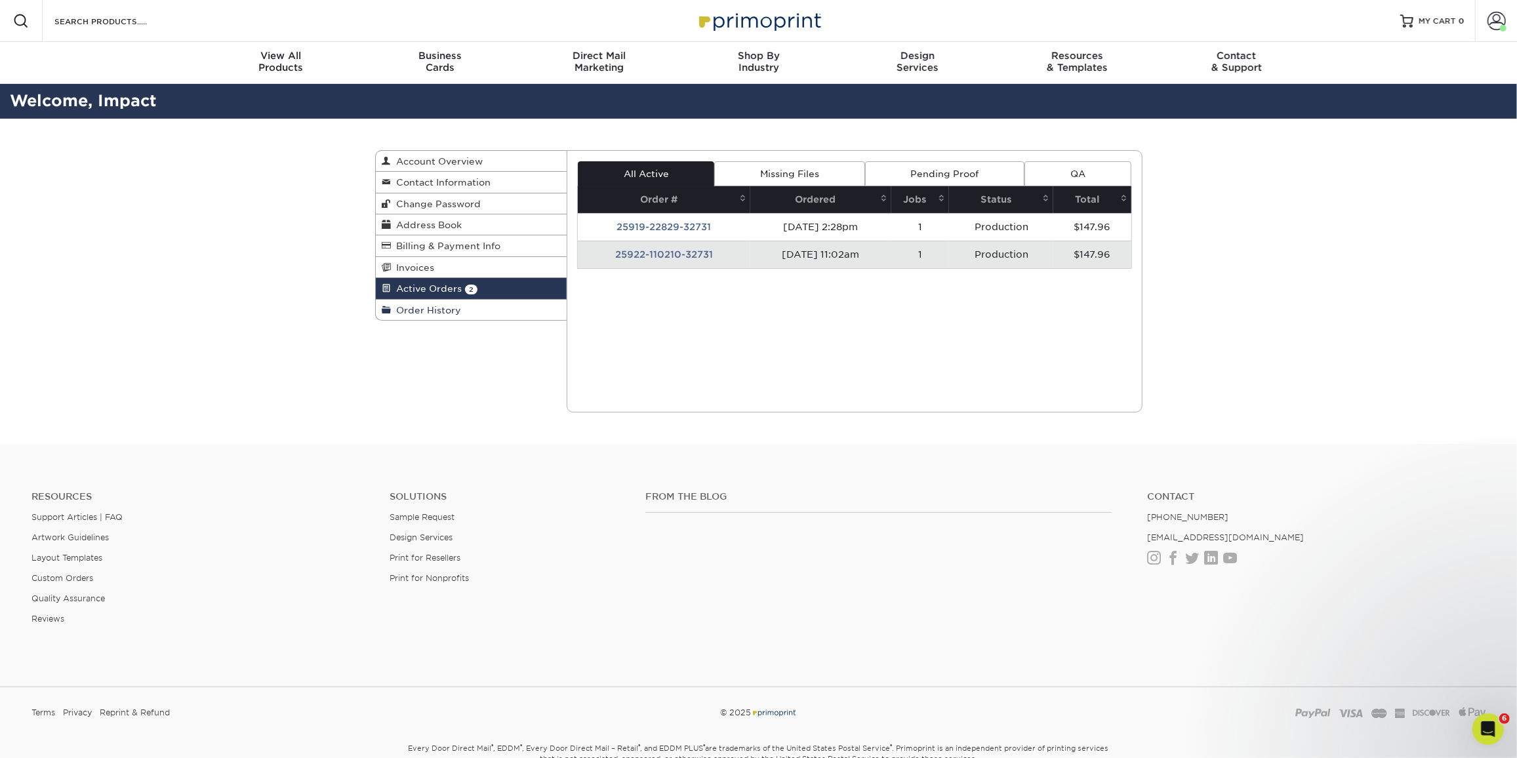
click at [454, 305] on span "Order History" at bounding box center [427, 310] width 70 height 10
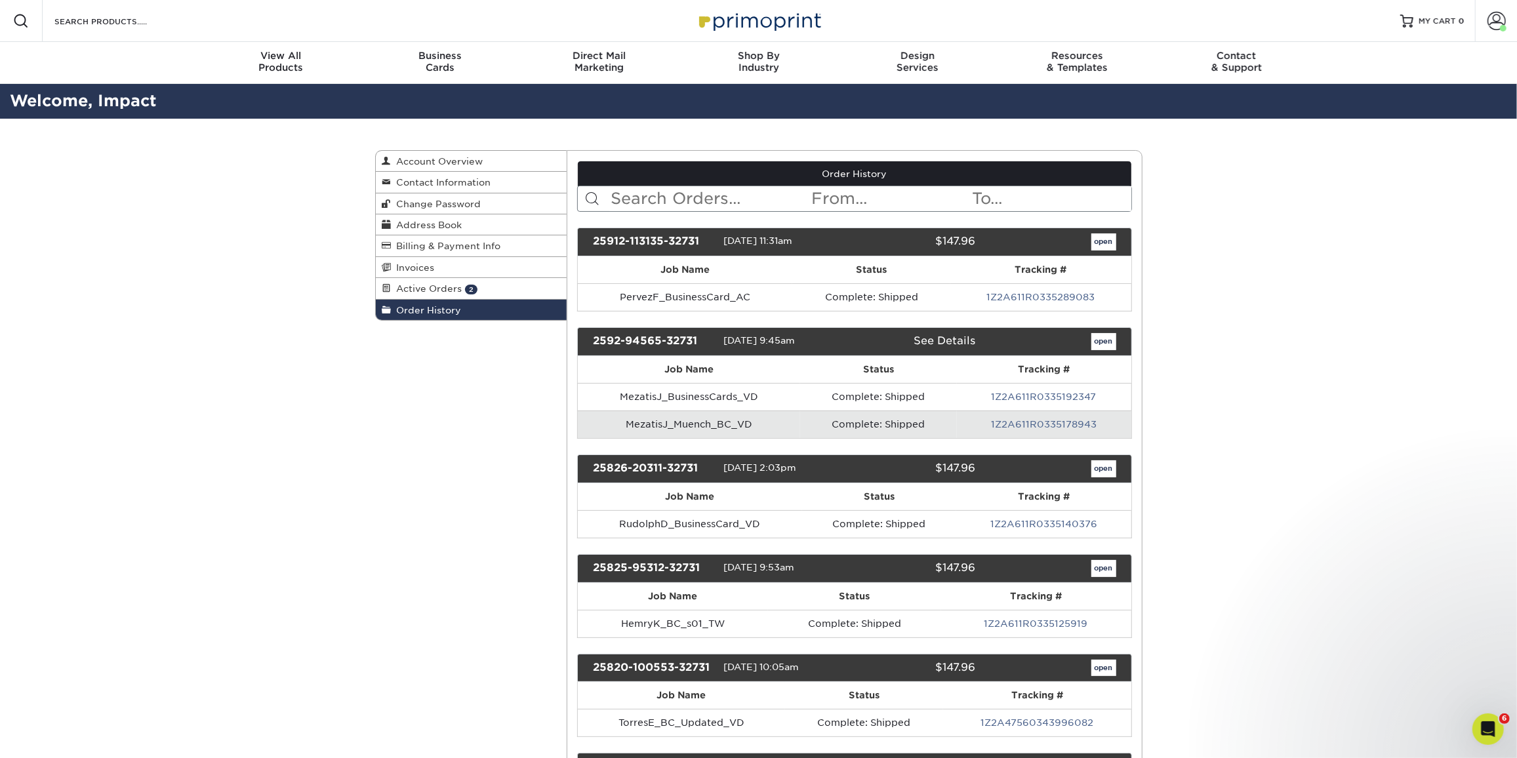
click at [706, 199] on input "text" at bounding box center [709, 198] width 201 height 25
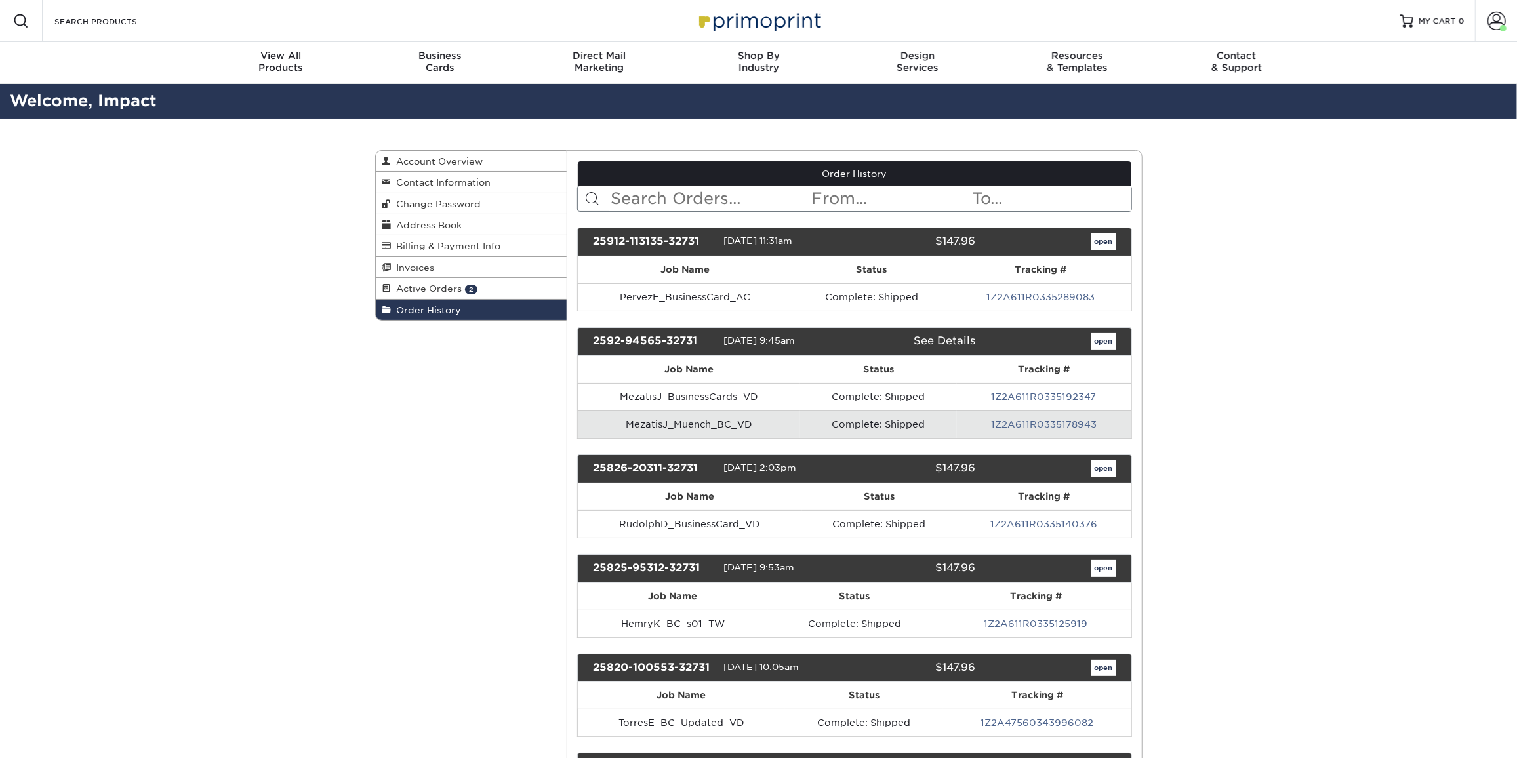
click at [730, 203] on input "text" at bounding box center [709, 198] width 201 height 25
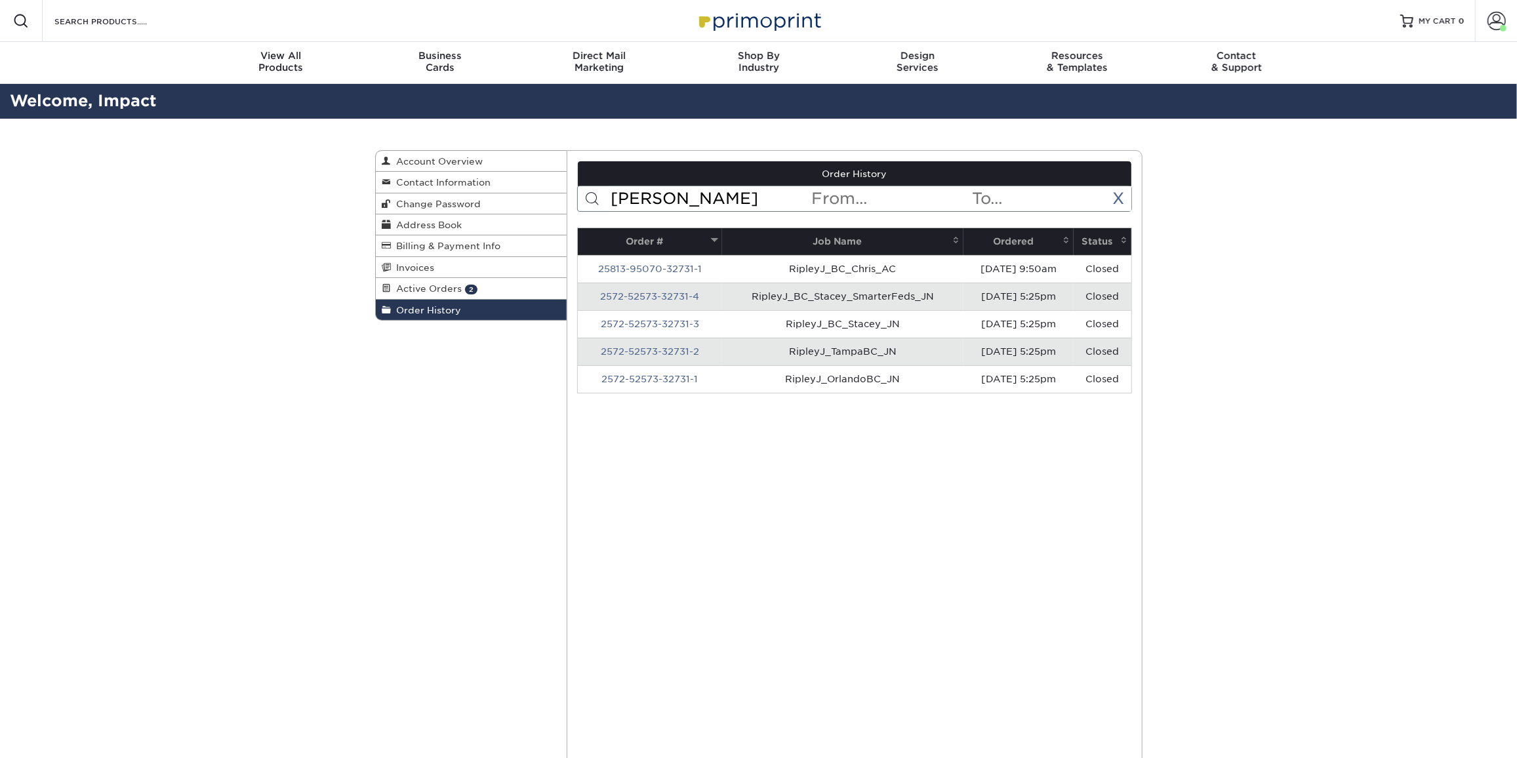
type input "ripley"
click at [645, 299] on link "2572-52573-32731-4" at bounding box center [649, 296] width 99 height 10
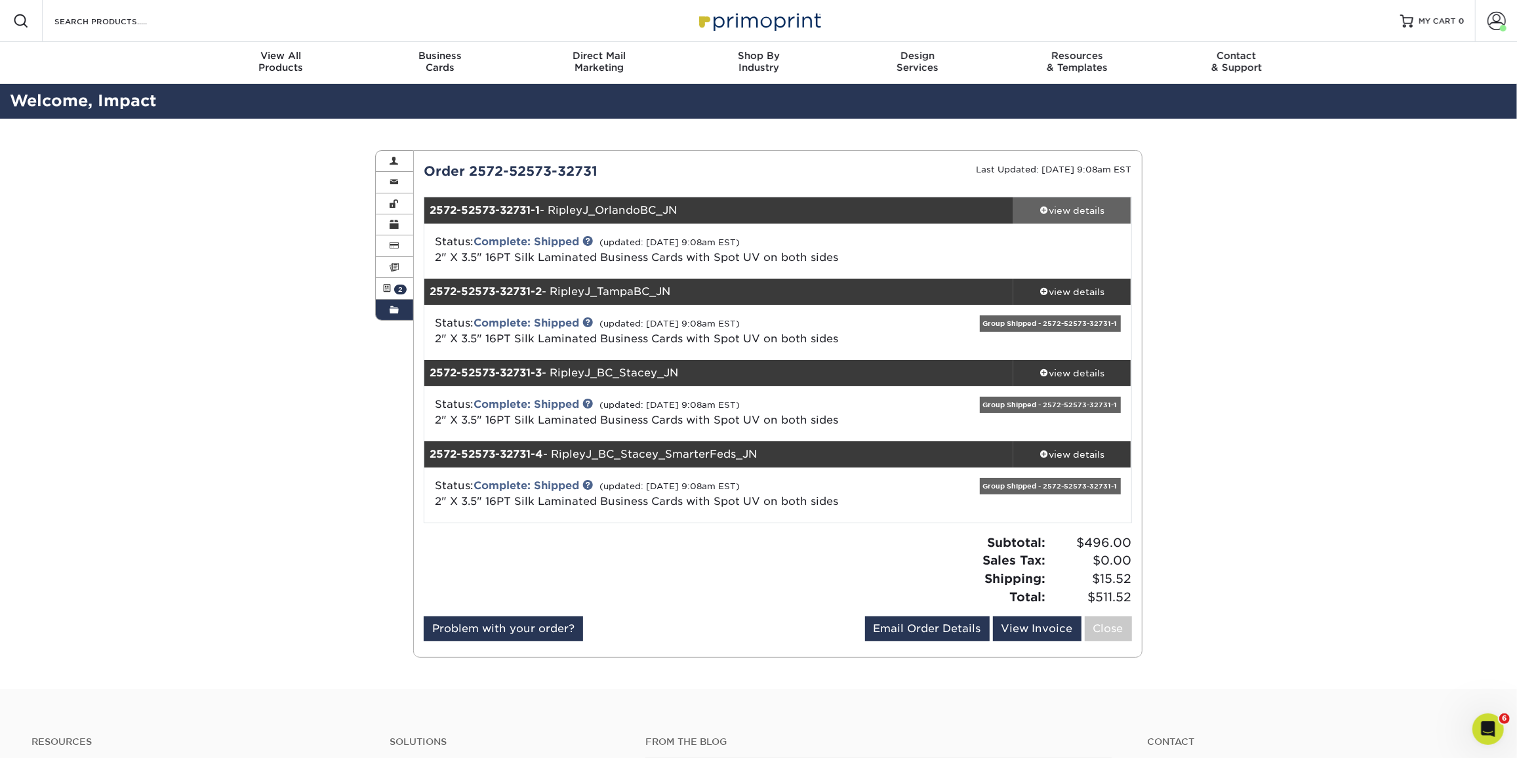
click at [1093, 215] on div "view details" at bounding box center [1072, 210] width 118 height 13
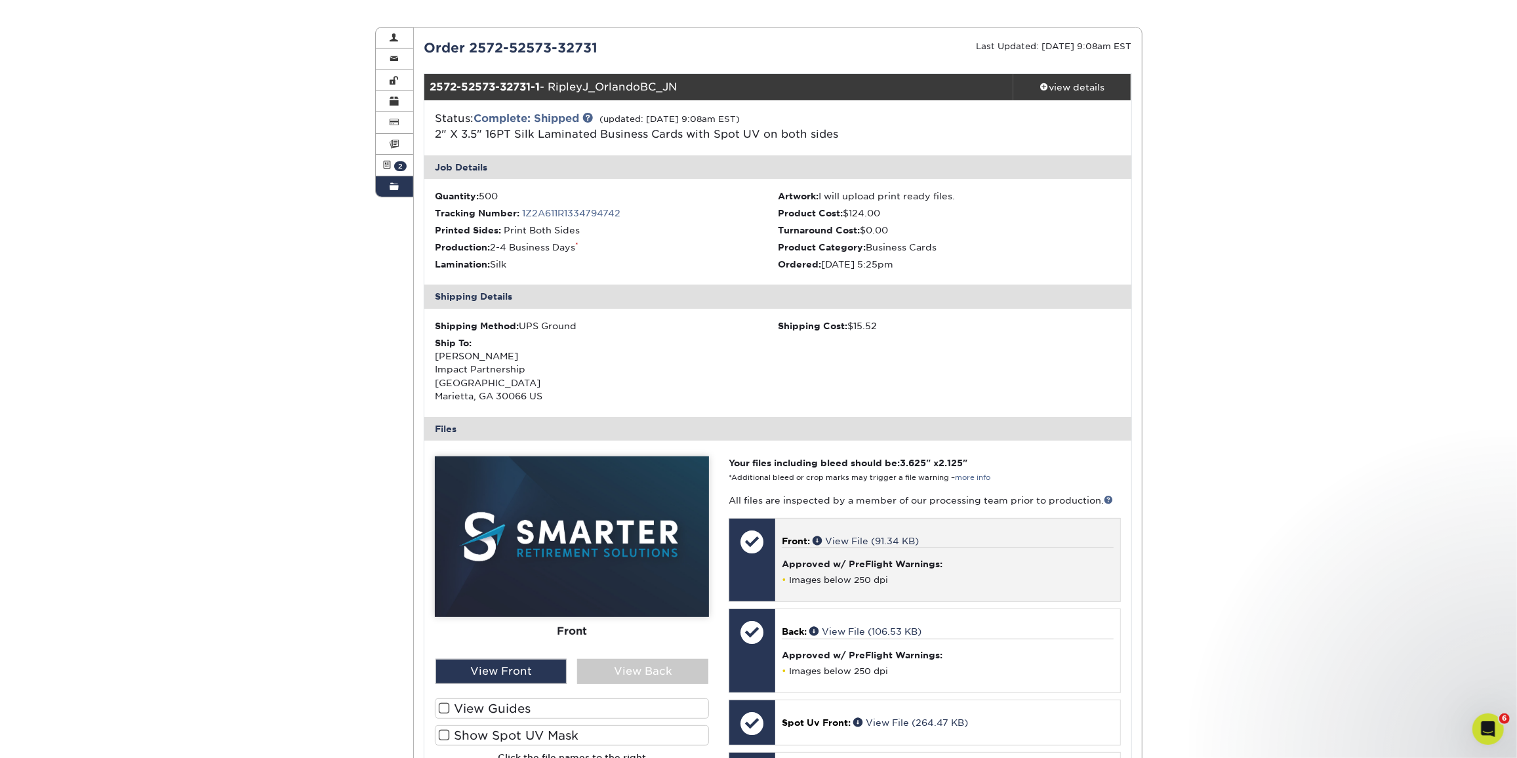
scroll to position [119, 0]
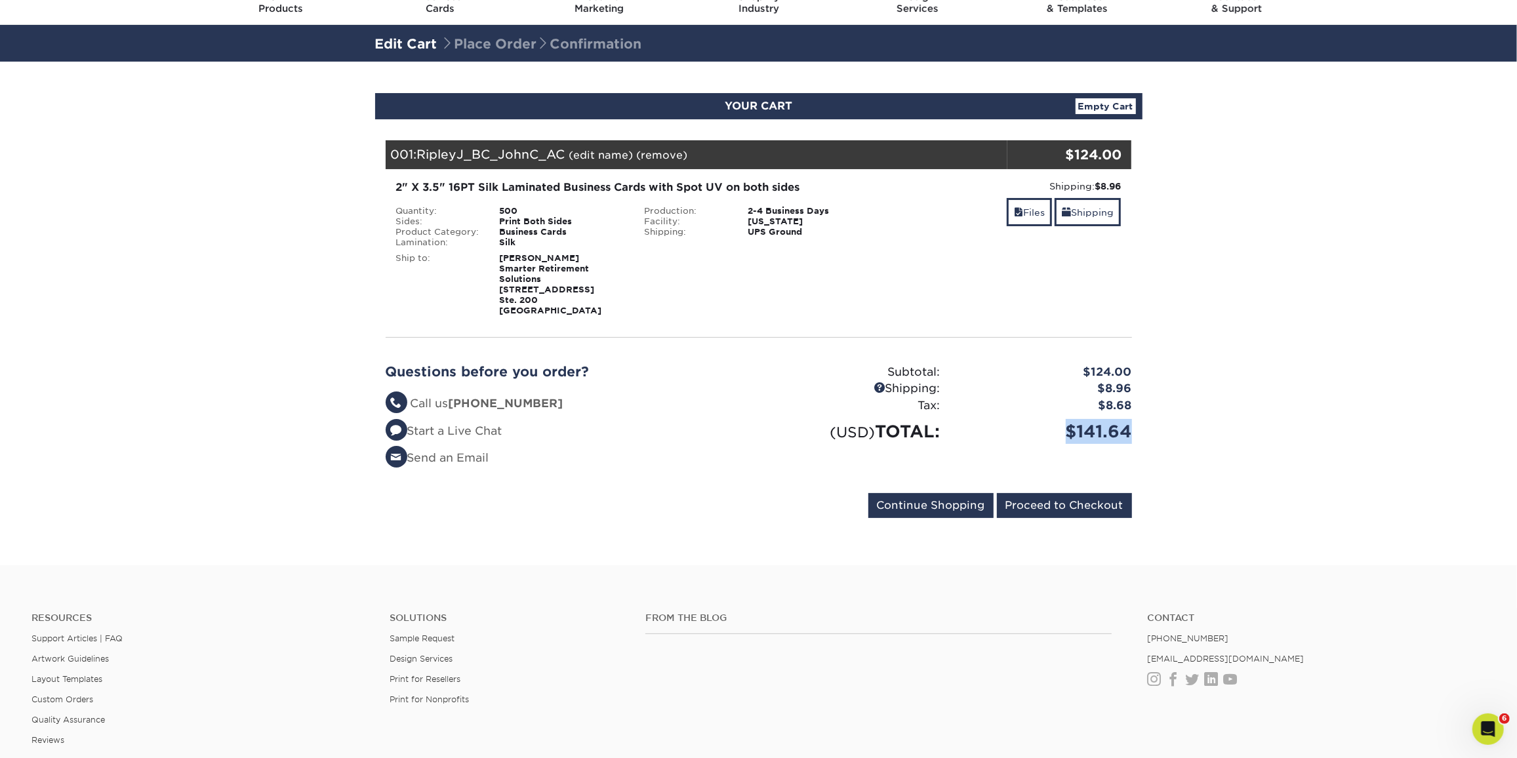
drag, startPoint x: 1137, startPoint y: 432, endPoint x: 1242, endPoint y: 449, distance: 105.8
click at [1242, 449] on section "YOUR CART Empty Cart Your Cart is Empty View Account Active Orders Order Histor…" at bounding box center [758, 314] width 1517 height 504
copy div "$141.64"
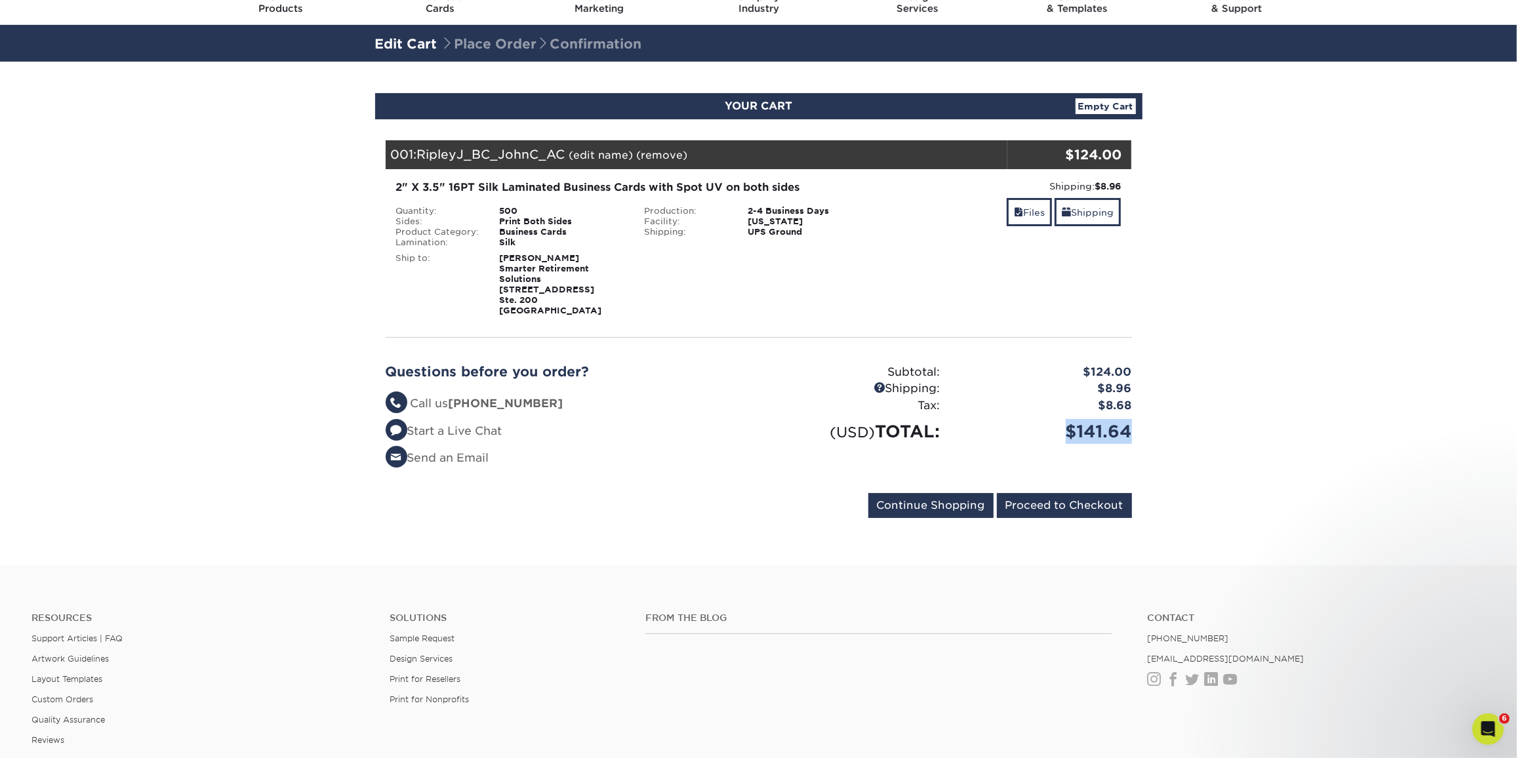
copy div "$141.64"
click at [804, 265] on div "Blind Ship:" at bounding box center [758, 282] width 249 height 68
click at [1271, 256] on section "YOUR CART Empty Cart Your Cart is Empty View Account Active Orders Order Histor…" at bounding box center [758, 314] width 1517 height 504
click at [1076, 516] on input "Proceed to Checkout" at bounding box center [1064, 505] width 135 height 25
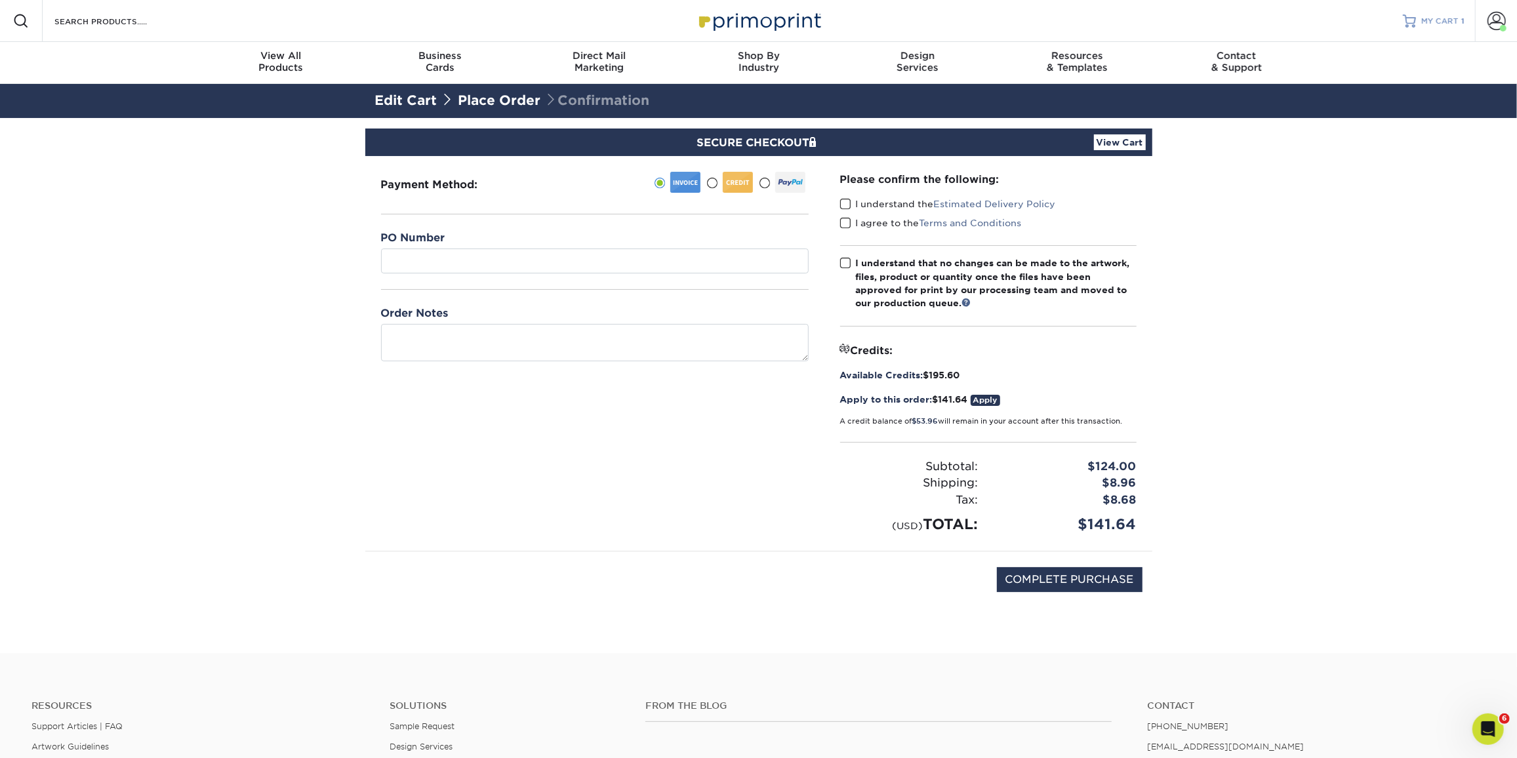
click at [1427, 20] on span "MY CART" at bounding box center [1439, 21] width 37 height 11
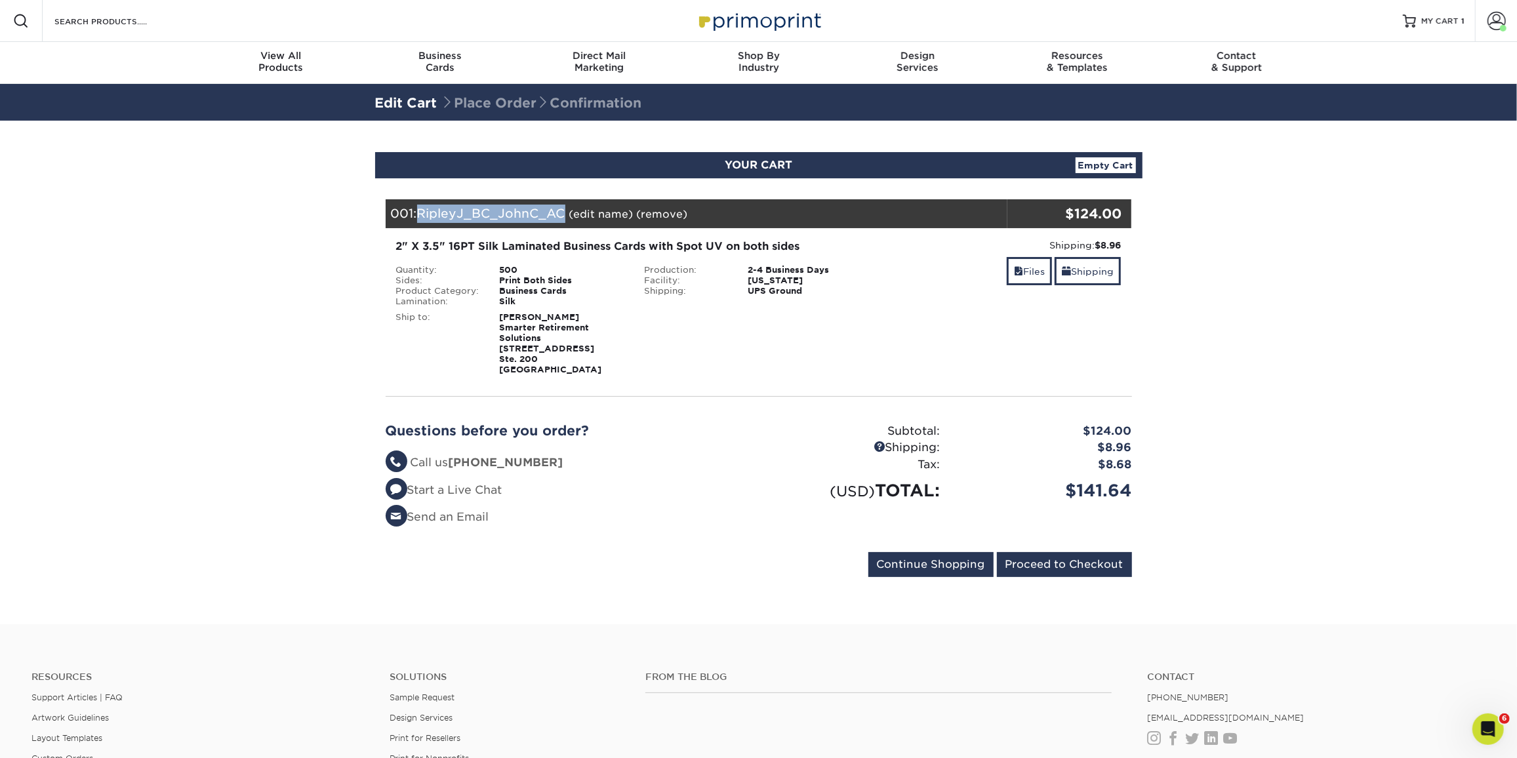
drag, startPoint x: 569, startPoint y: 214, endPoint x: 424, endPoint y: 216, distance: 144.3
click at [424, 216] on div "001: RipleyJ_BC_JohnC_AC (edit name) (remove) Are you sure you want to remove t…" at bounding box center [697, 213] width 622 height 29
copy span "RipleyJ_BC_JohnC_AC"
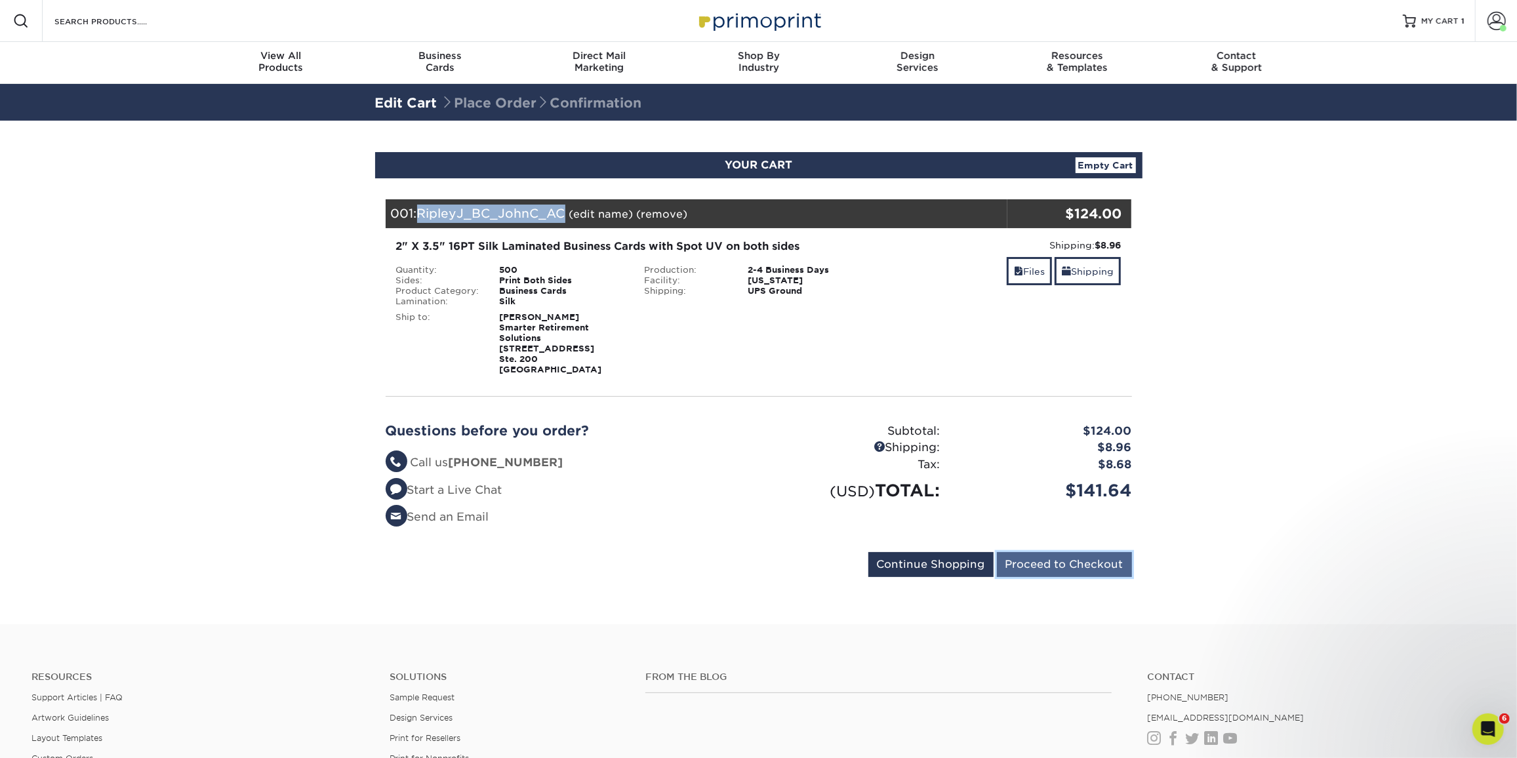
click at [1063, 573] on input "Proceed to Checkout" at bounding box center [1064, 564] width 135 height 25
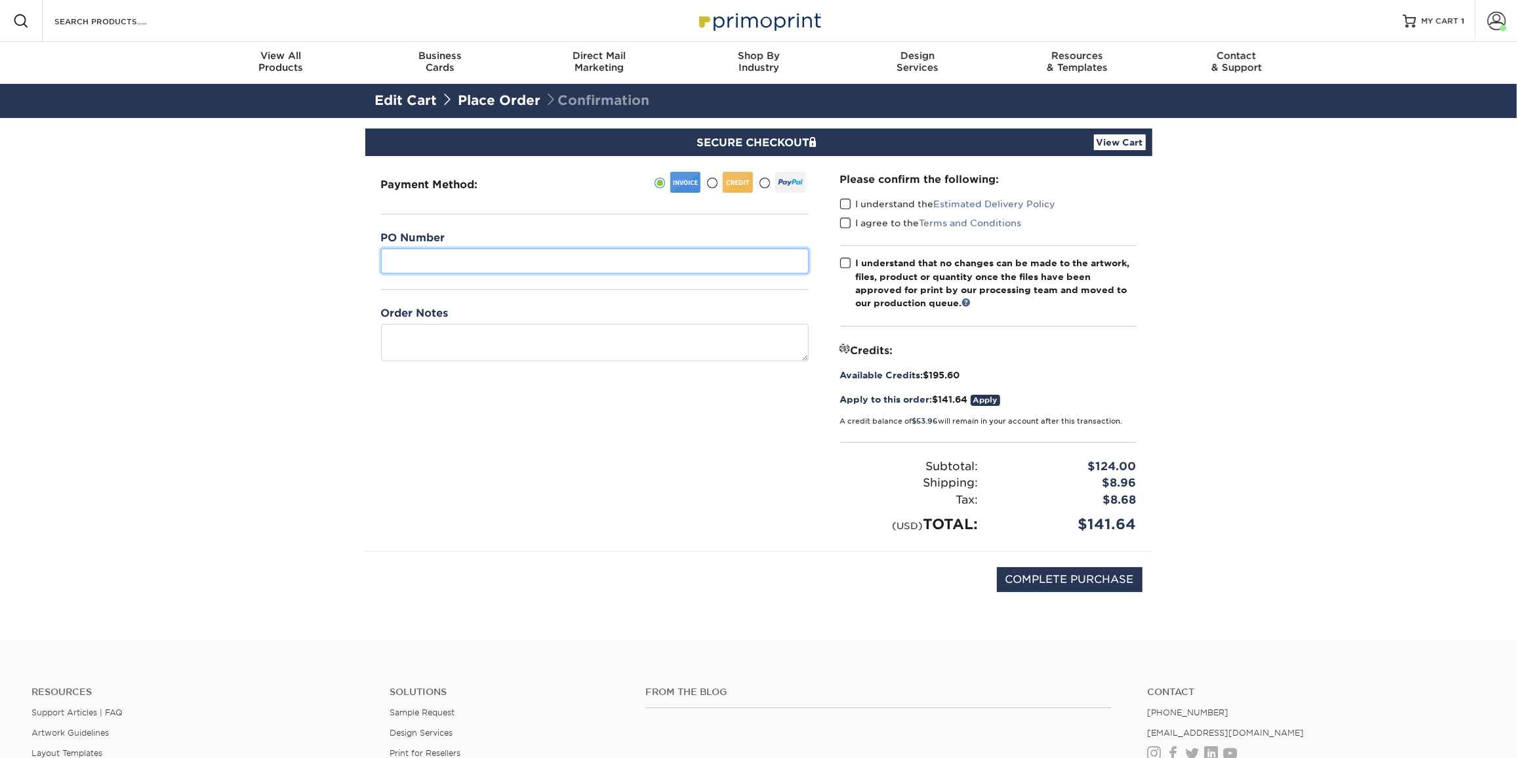
click at [521, 263] on input "text" at bounding box center [595, 261] width 428 height 25
paste input "RipleyJ_BC_JohnC_AC"
type input "RipleyJ_BC_JohnC_AC"
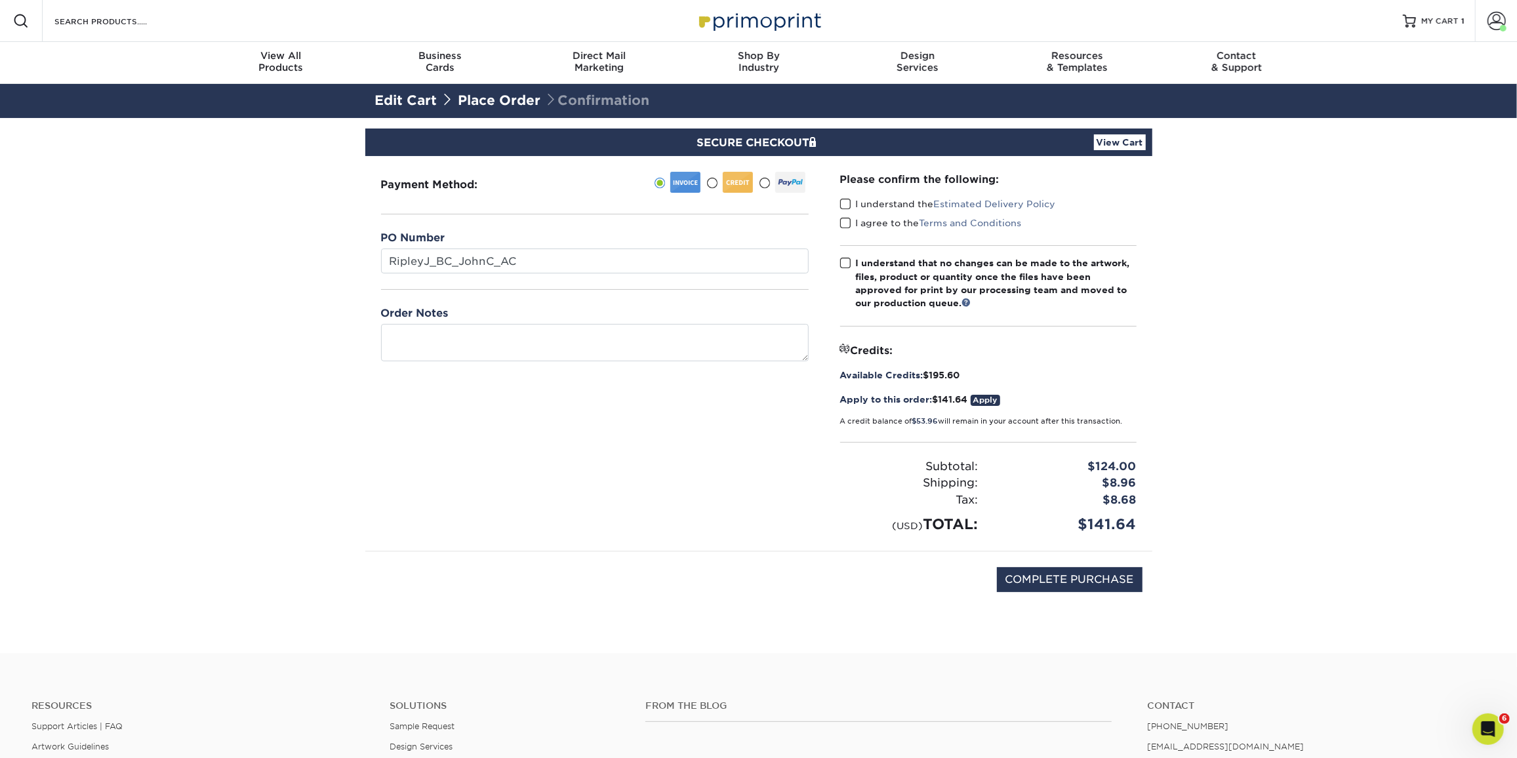
click at [848, 204] on span at bounding box center [845, 204] width 11 height 12
click at [0, 0] on input "I understand the Estimated Delivery Policy" at bounding box center [0, 0] width 0 height 0
drag, startPoint x: 844, startPoint y: 220, endPoint x: 843, endPoint y: 234, distance: 13.8
click at [844, 221] on span at bounding box center [845, 223] width 11 height 12
click at [0, 0] on input "I agree to the Terms and Conditions" at bounding box center [0, 0] width 0 height 0
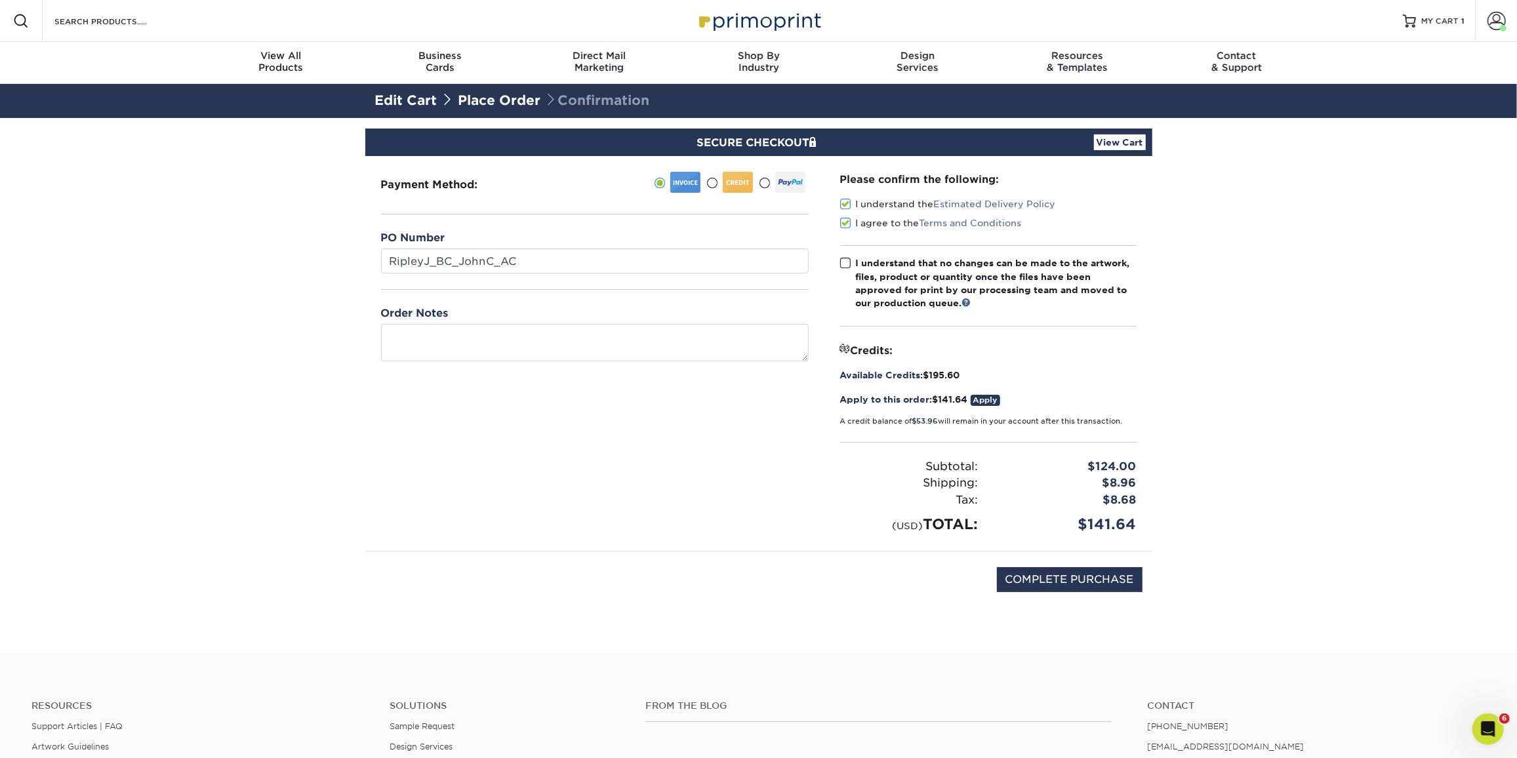
click at [842, 256] on label "I understand that no changes can be made to the artwork, files, product or quan…" at bounding box center [988, 283] width 296 height 54
click at [0, 0] on input "I understand that no changes can be made to the artwork, files, product or quan…" at bounding box center [0, 0] width 0 height 0
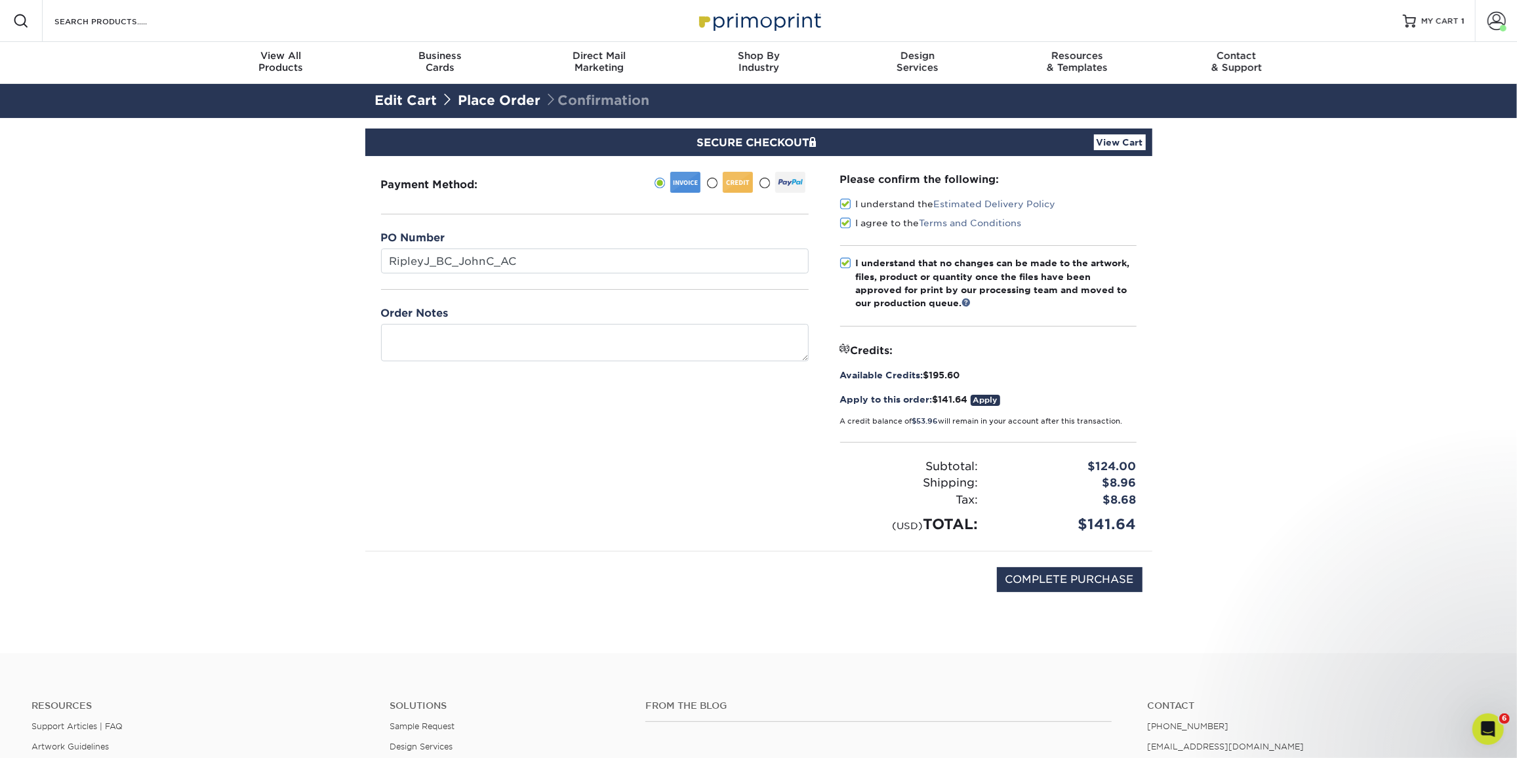
click at [842, 262] on span at bounding box center [845, 263] width 11 height 12
click at [0, 0] on input "I understand that no changes can be made to the artwork, files, product or quan…" at bounding box center [0, 0] width 0 height 0
click at [847, 257] on span at bounding box center [845, 263] width 11 height 12
click at [0, 0] on input "I understand that no changes can be made to the artwork, files, product or quan…" at bounding box center [0, 0] width 0 height 0
drag, startPoint x: 677, startPoint y: 516, endPoint x: 769, endPoint y: 521, distance: 92.0
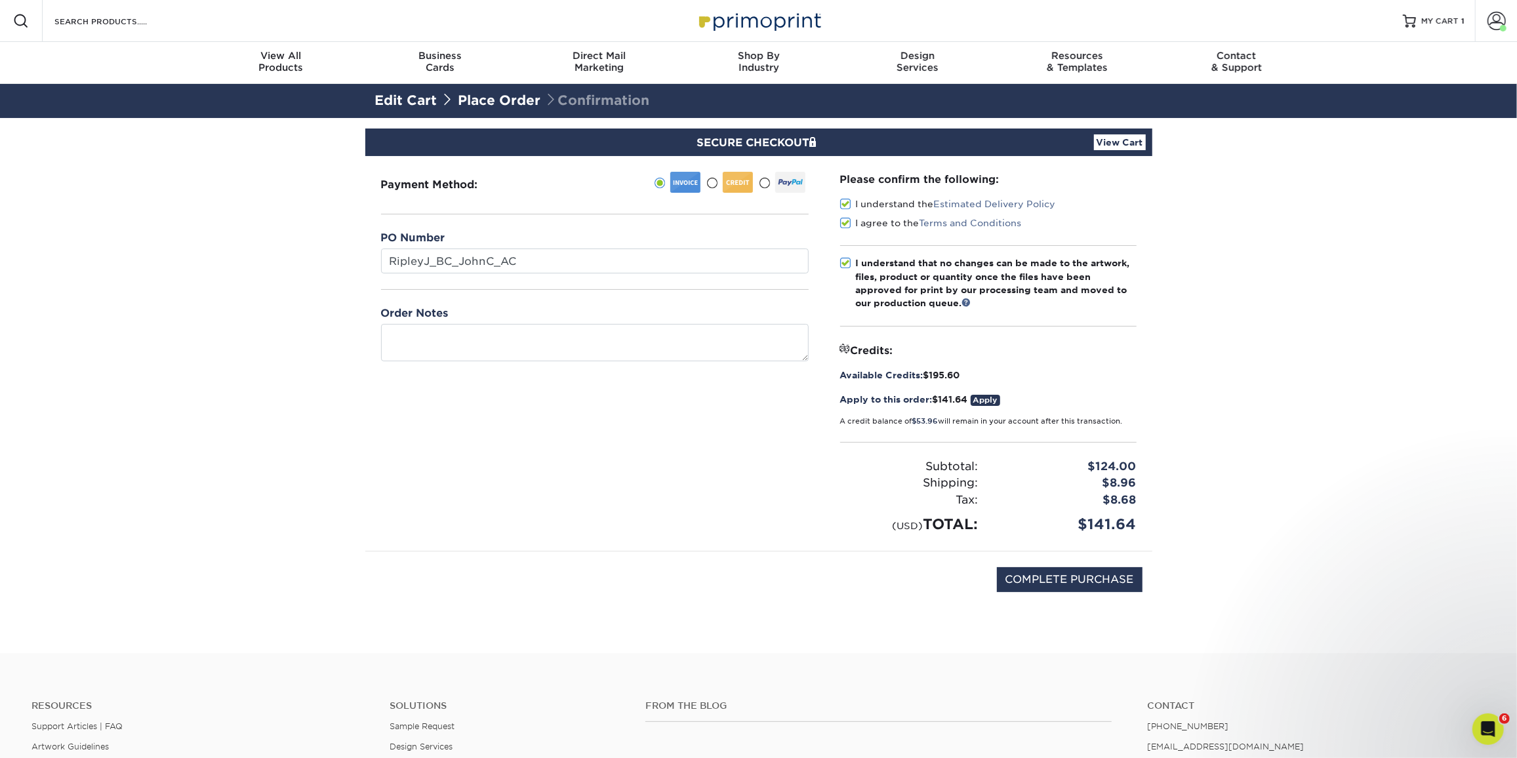
drag, startPoint x: 769, startPoint y: 521, endPoint x: 585, endPoint y: 487, distance: 186.8
click at [585, 487] on div "Payment Method:" at bounding box center [594, 353] width 459 height 395
click at [1073, 584] on input "COMPLETE PURCHASE" at bounding box center [1070, 579] width 146 height 25
type input "PROCESSING, PLEASE WAIT..."
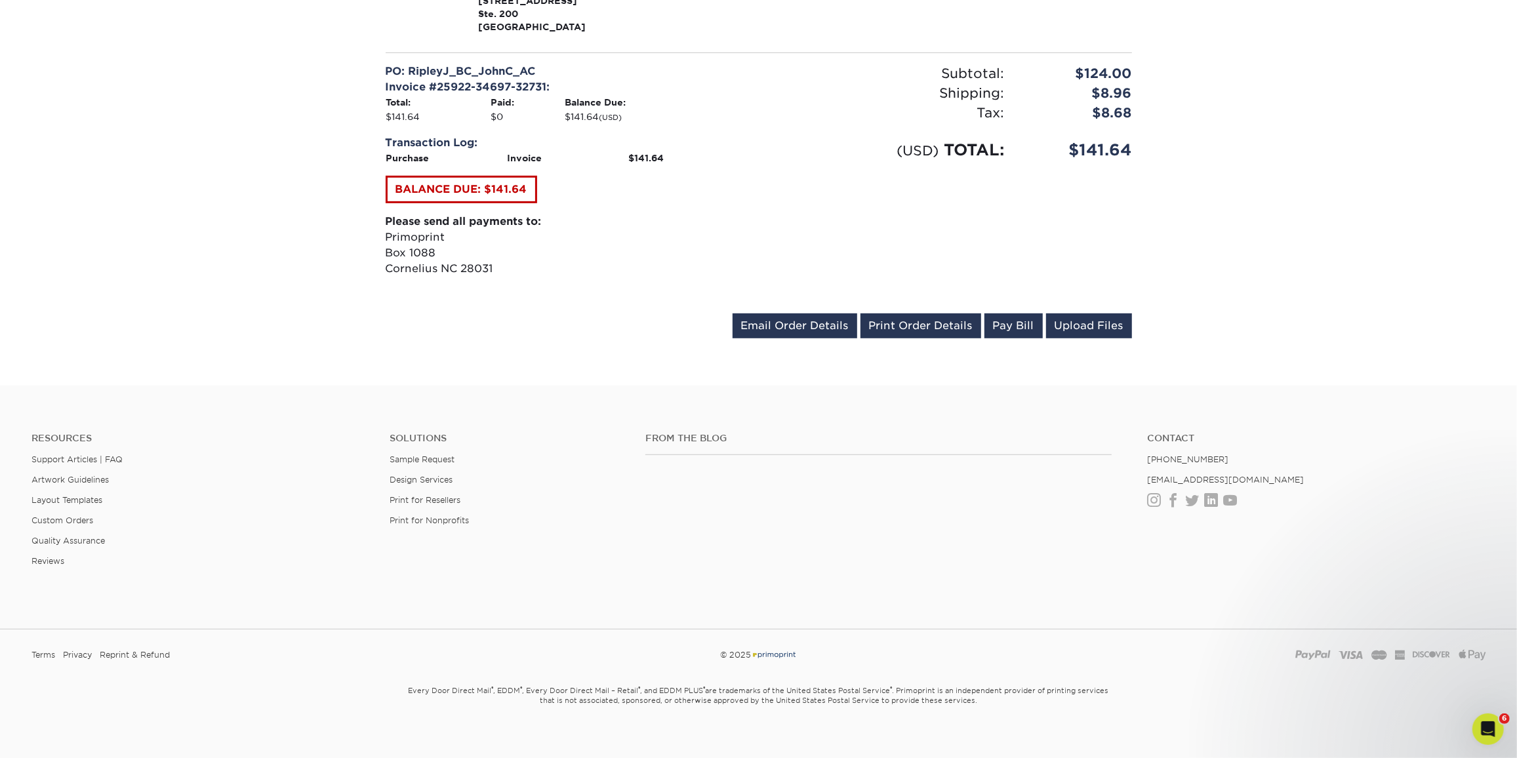
scroll to position [537, 0]
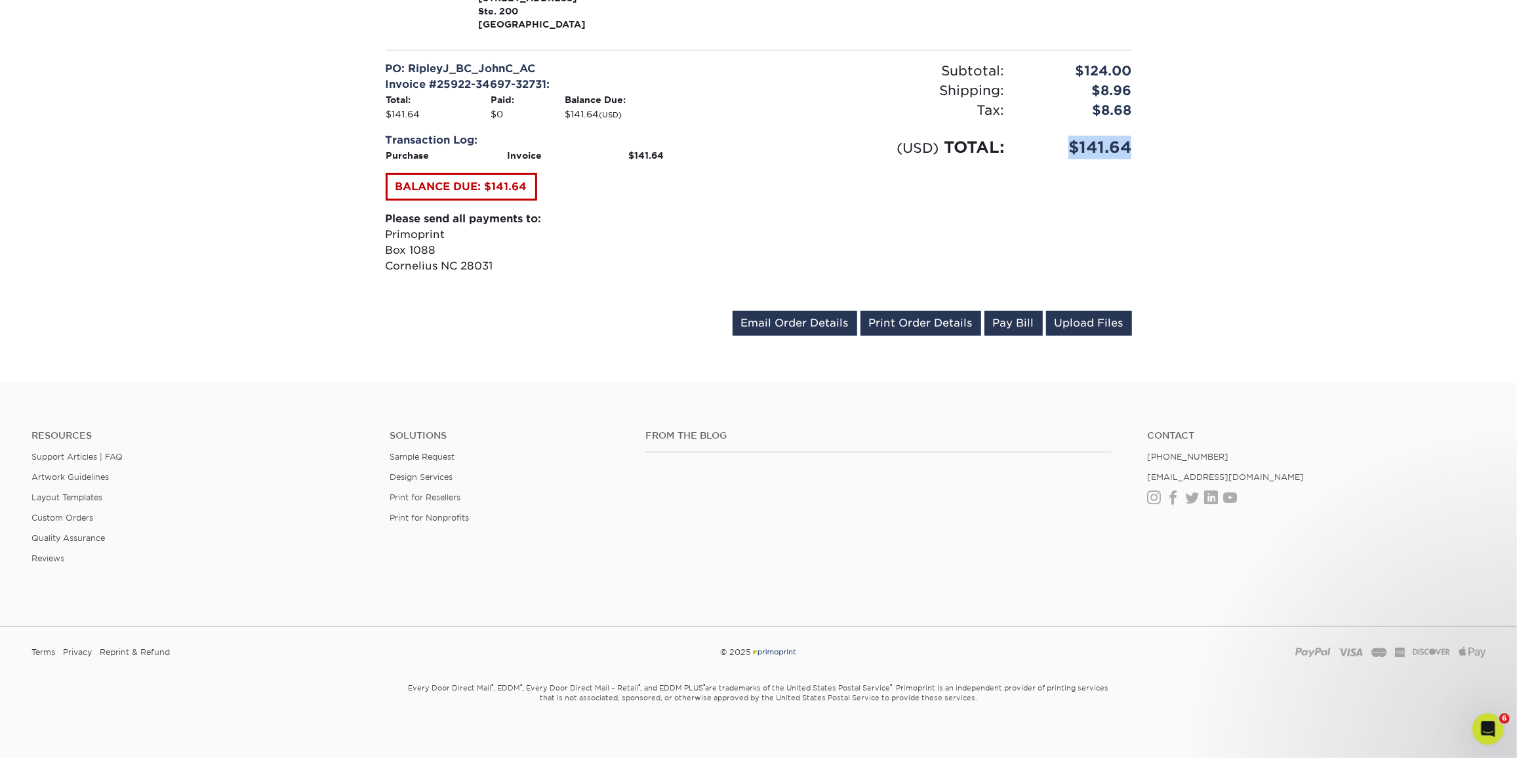
drag, startPoint x: 1074, startPoint y: 148, endPoint x: 1134, endPoint y: 150, distance: 59.7
click at [1134, 150] on div "$141.64" at bounding box center [1078, 148] width 128 height 24
copy div "$141.64"
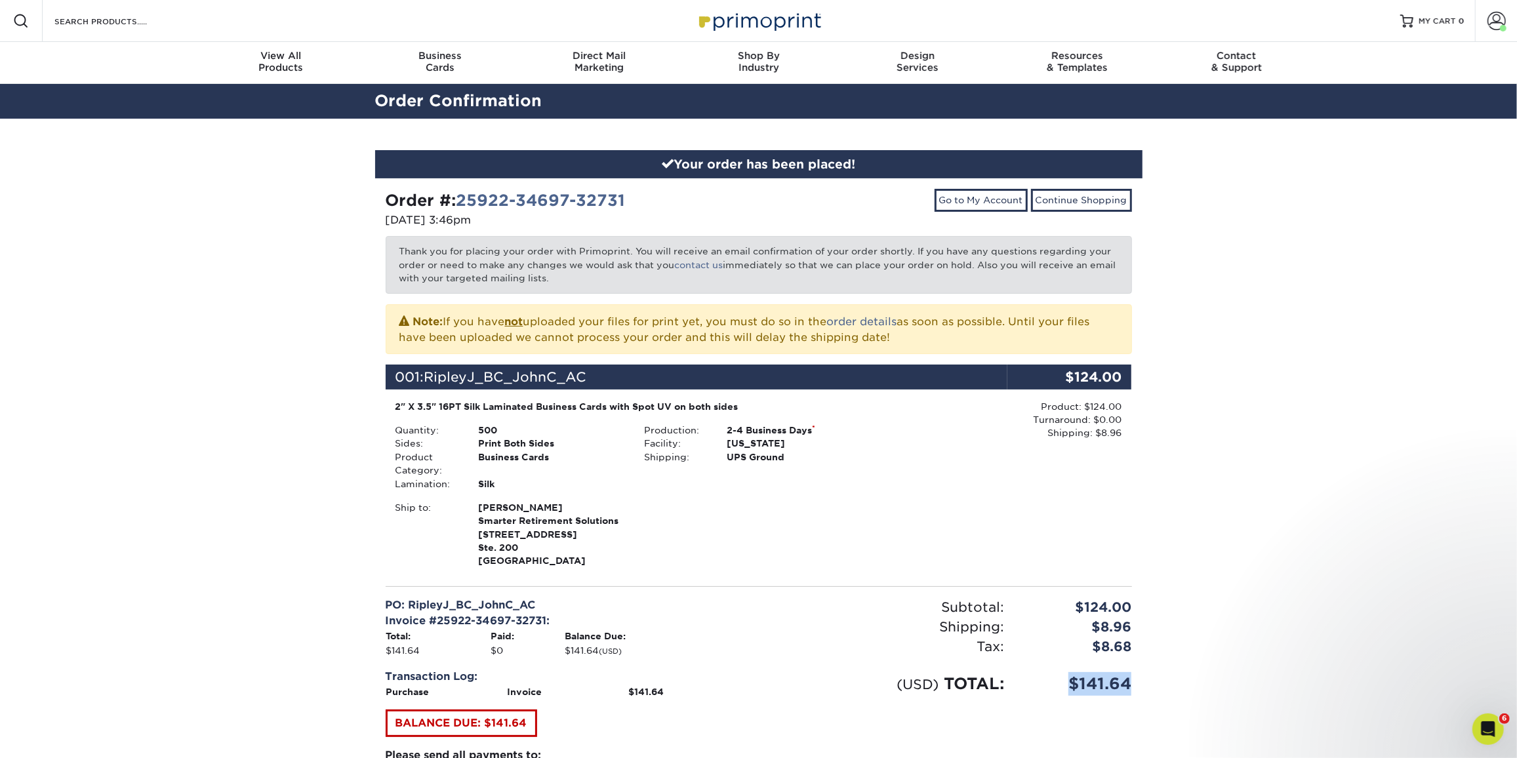
scroll to position [0, 0]
drag, startPoint x: 673, startPoint y: 200, endPoint x: 371, endPoint y: 206, distance: 302.4
click at [371, 206] on div "Your order has been placed! Order #: 25922-34697-32731 [DATE] 3:46pm Go to My A…" at bounding box center [758, 519] width 787 height 801
copy strong "Order #: 25922-34697-32731"
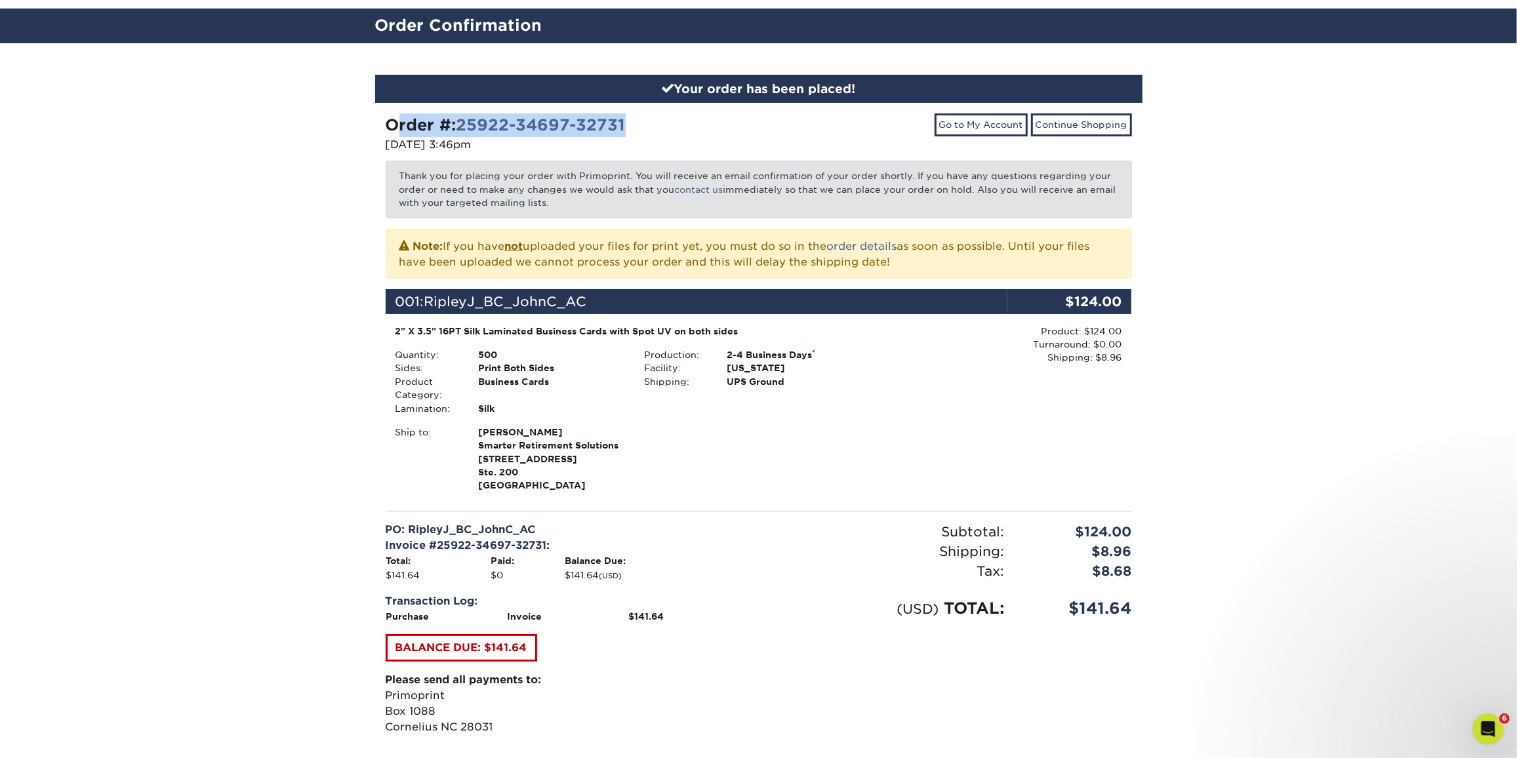
scroll to position [119, 0]
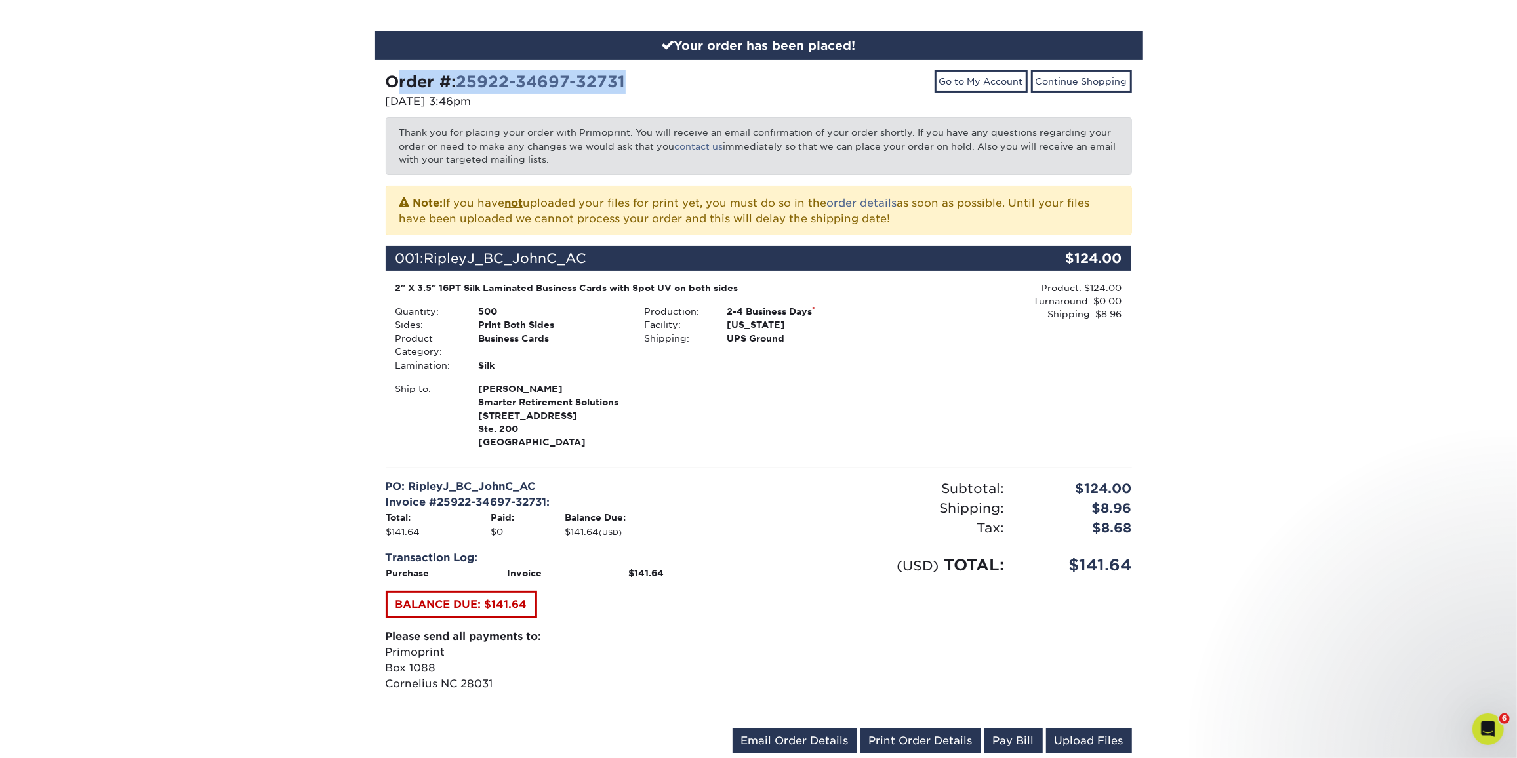
drag, startPoint x: 613, startPoint y: 443, endPoint x: 476, endPoint y: 417, distance: 139.5
click at [476, 417] on div "[PERSON_NAME] Smarter Retirement Solutions [STREET_ADDRESS]" at bounding box center [551, 415] width 166 height 67
copy strong "[STREET_ADDRESS]"
